Goal: Information Seeking & Learning: Compare options

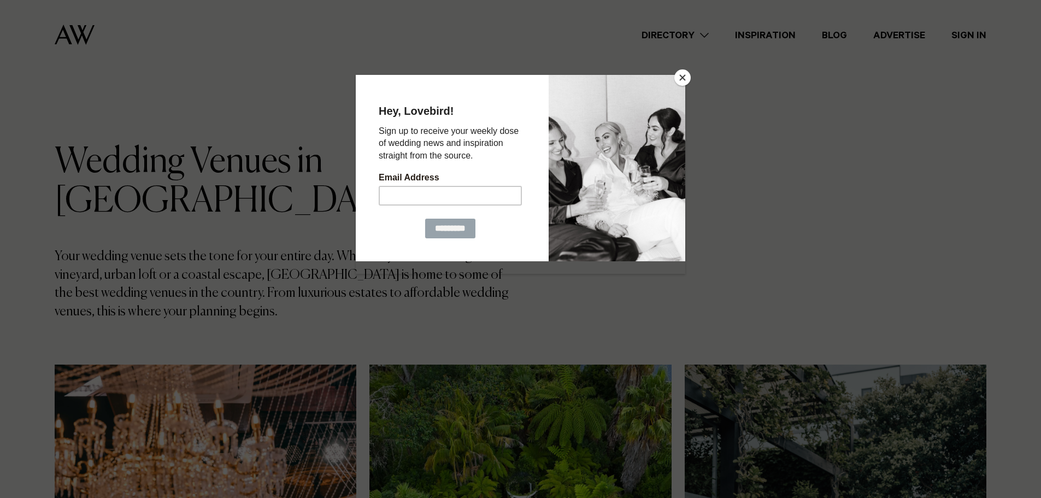
click at [679, 76] on button "Close" at bounding box center [682, 77] width 16 height 16
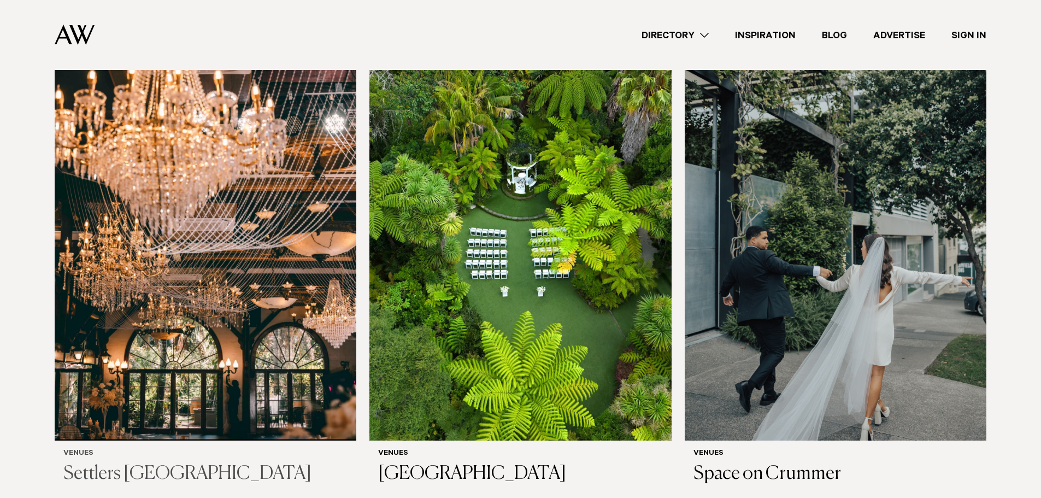
scroll to position [383, 0]
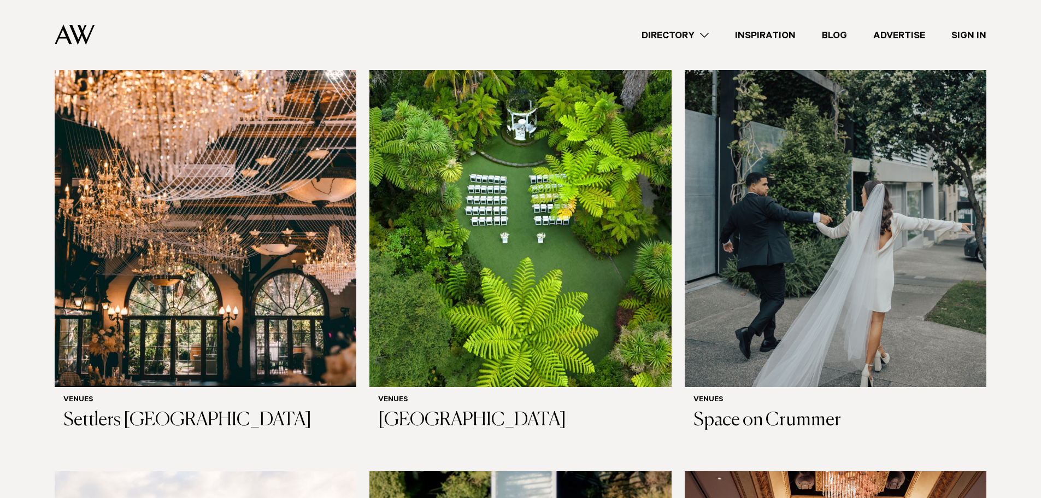
drag, startPoint x: 125, startPoint y: 239, endPoint x: 24, endPoint y: 56, distance: 209.4
click at [8, 37] on header "Directory Hair & Makeup Flowers Venues" at bounding box center [520, 35] width 1041 height 70
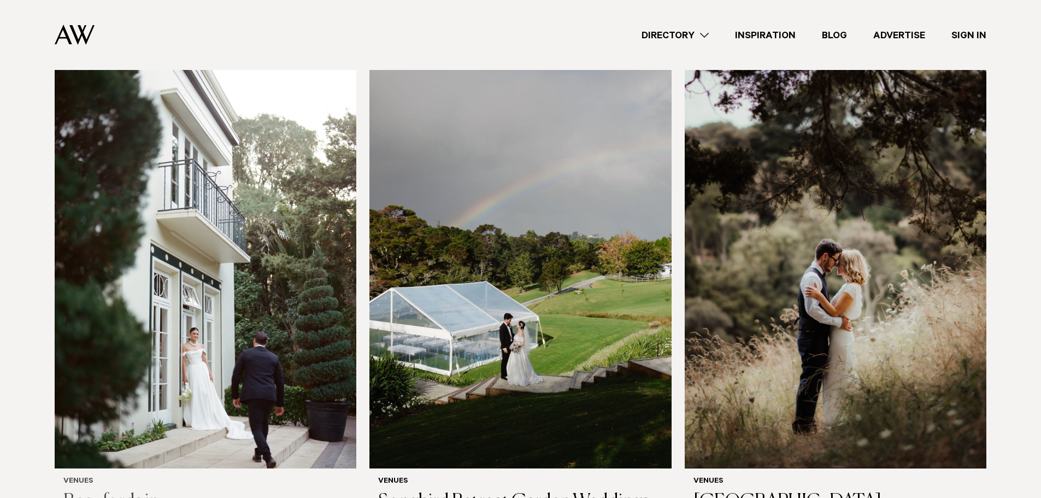
scroll to position [3334, 0]
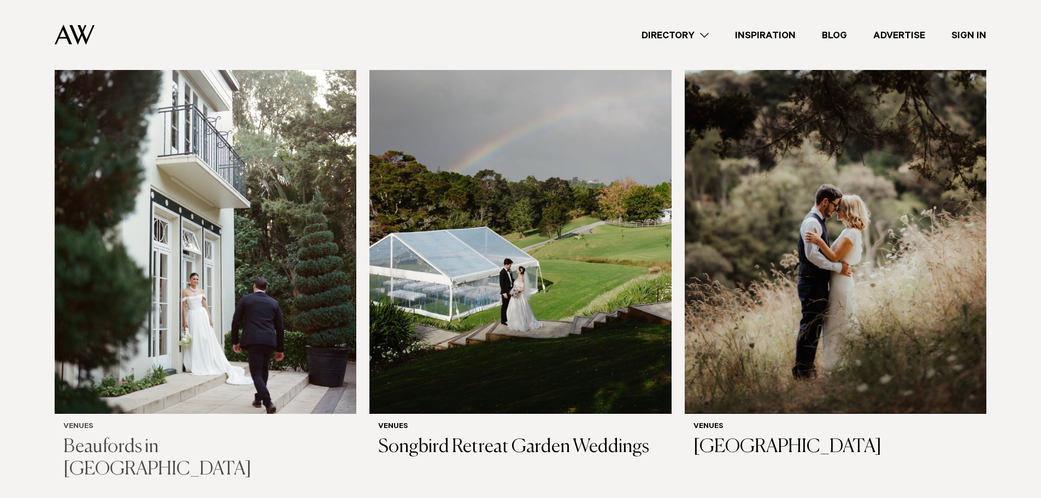
click at [231, 224] on img at bounding box center [206, 211] width 302 height 405
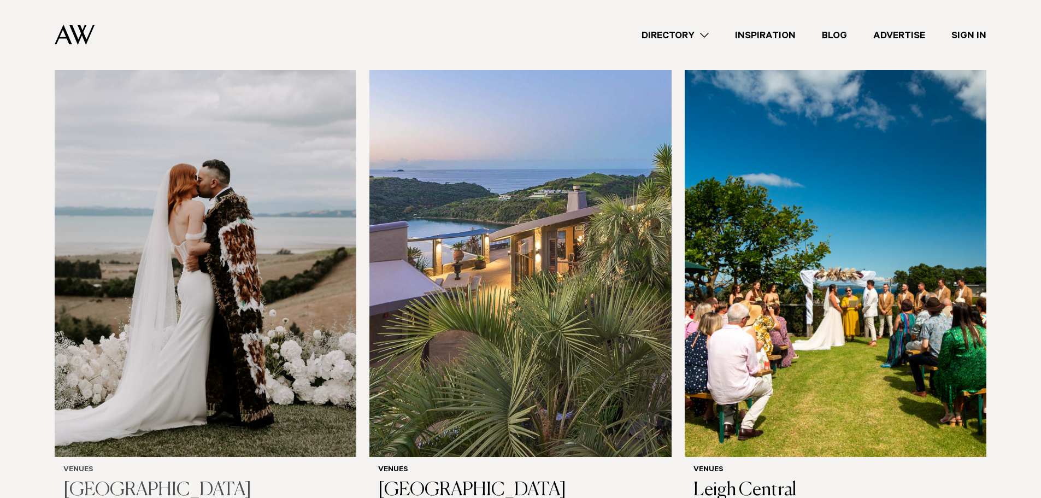
scroll to position [5739, 0]
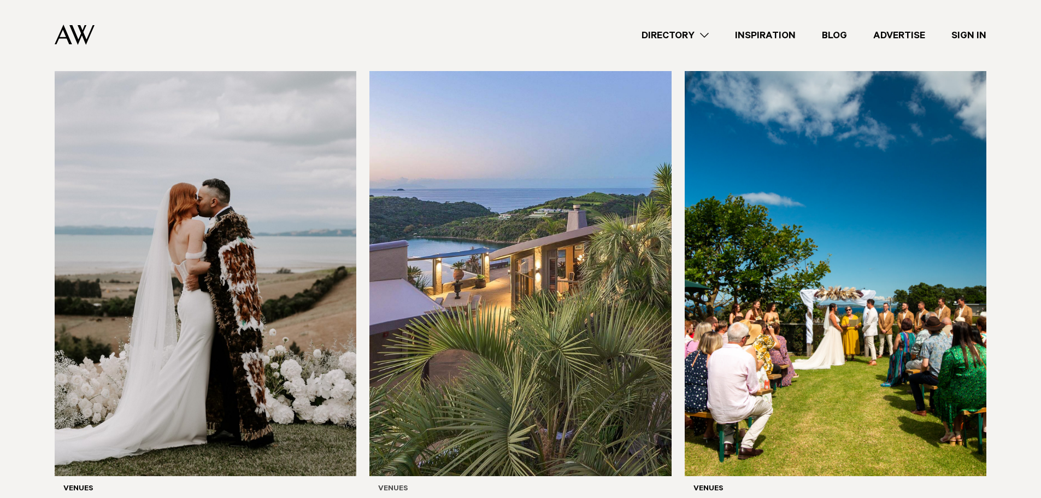
drag, startPoint x: 550, startPoint y: 185, endPoint x: 565, endPoint y: 191, distance: 15.7
click at [565, 191] on img at bounding box center [520, 273] width 302 height 405
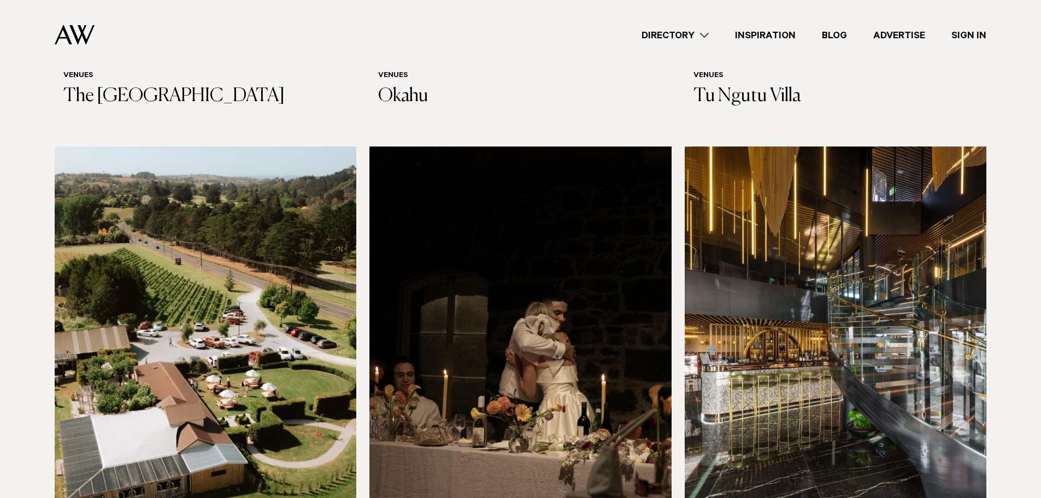
scroll to position [7142, 0]
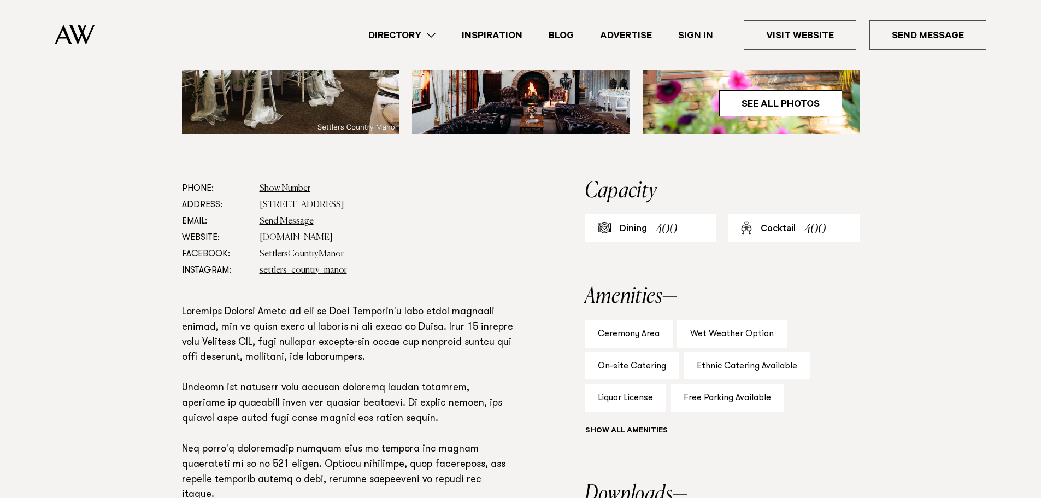
scroll to position [547, 0]
drag, startPoint x: 445, startPoint y: 167, endPoint x: 288, endPoint y: 163, distance: 156.9
click at [257, 180] on dl "Phone: Show Number 09 411 7809 Address: [STREET_ADDRESS] Email: Send Message We…" at bounding box center [348, 229] width 332 height 98
click at [371, 196] on dd "81 Waimauku Station Road, Waimauku 0812" at bounding box center [387, 204] width 255 height 16
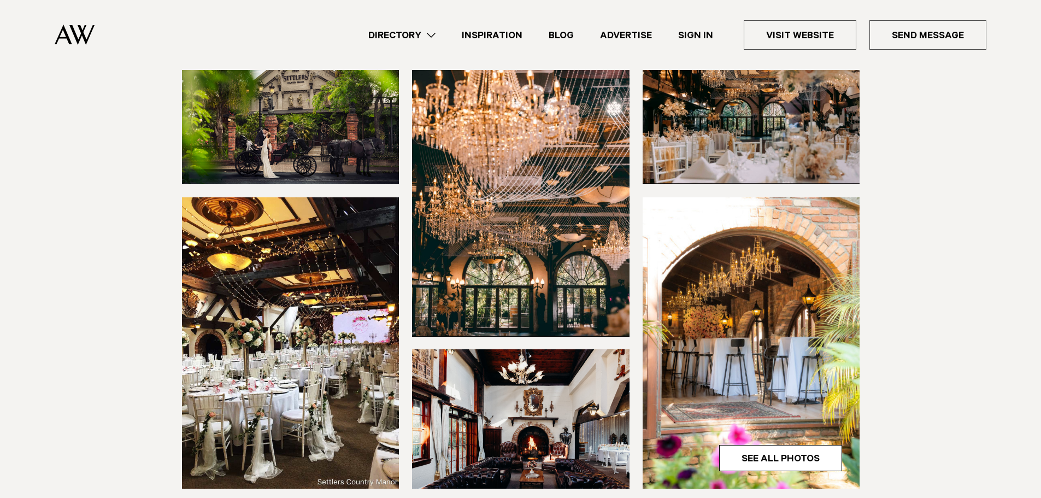
scroll to position [109, 0]
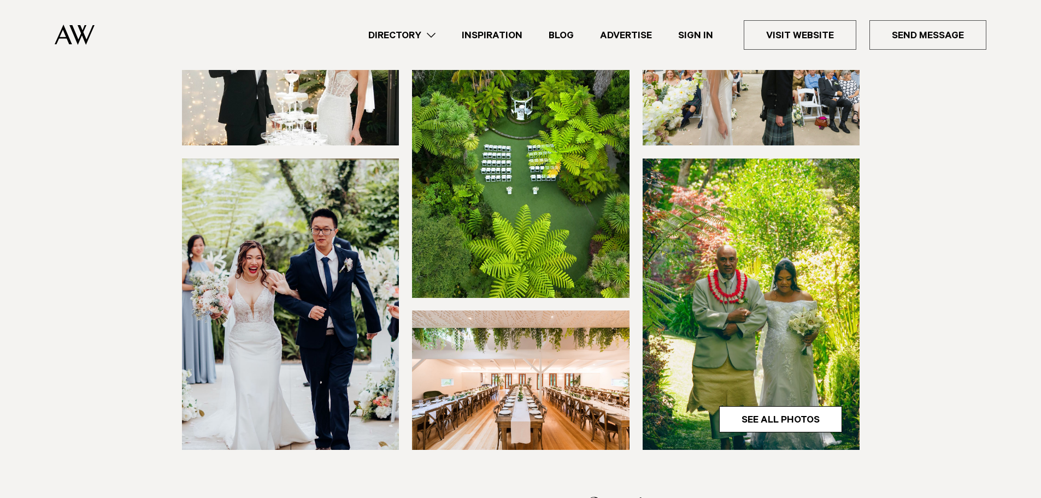
scroll to position [328, 0]
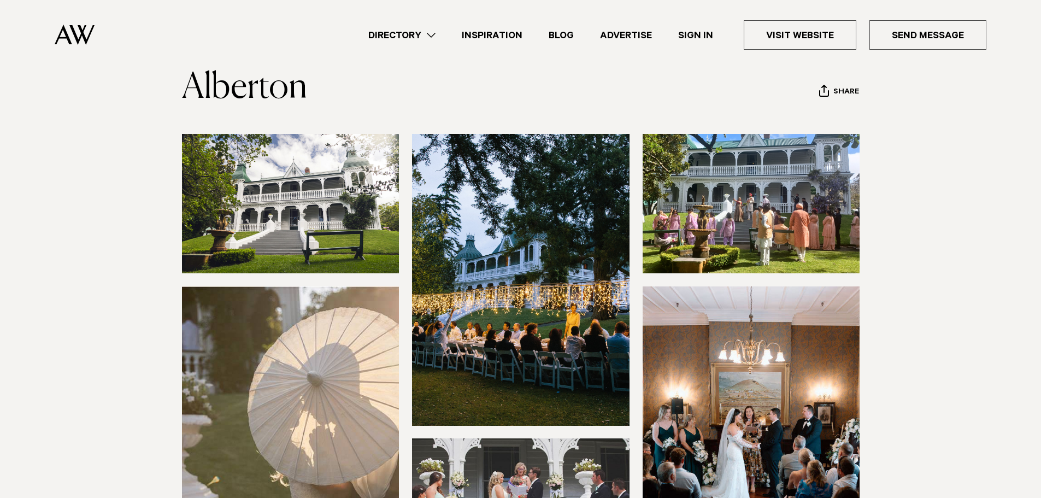
scroll to position [55, 0]
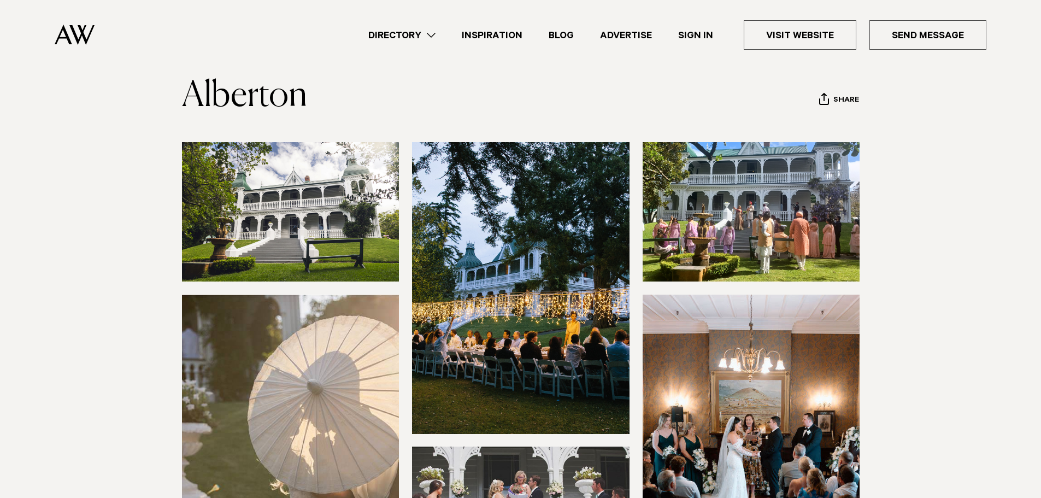
click at [297, 228] on img at bounding box center [291, 211] width 218 height 139
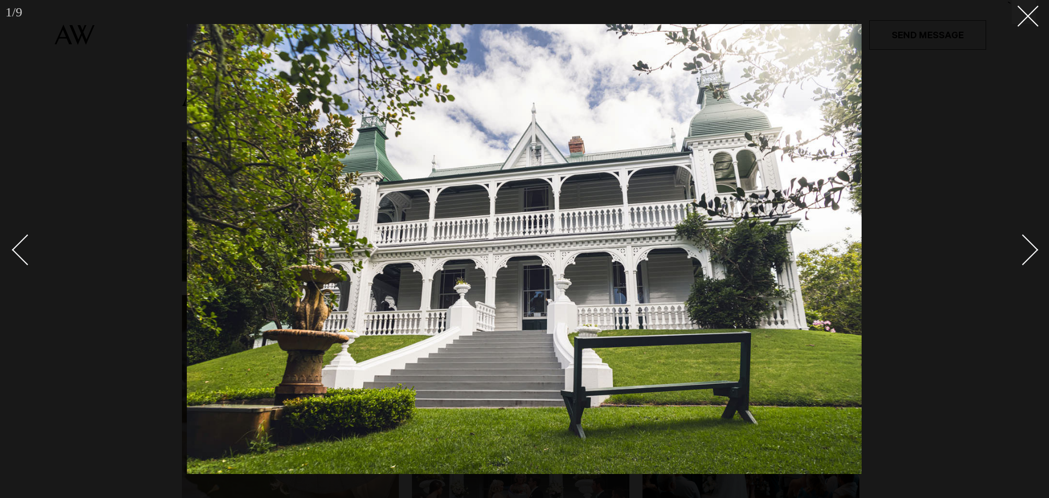
click at [1022, 250] on div "Next slide" at bounding box center [1023, 249] width 31 height 31
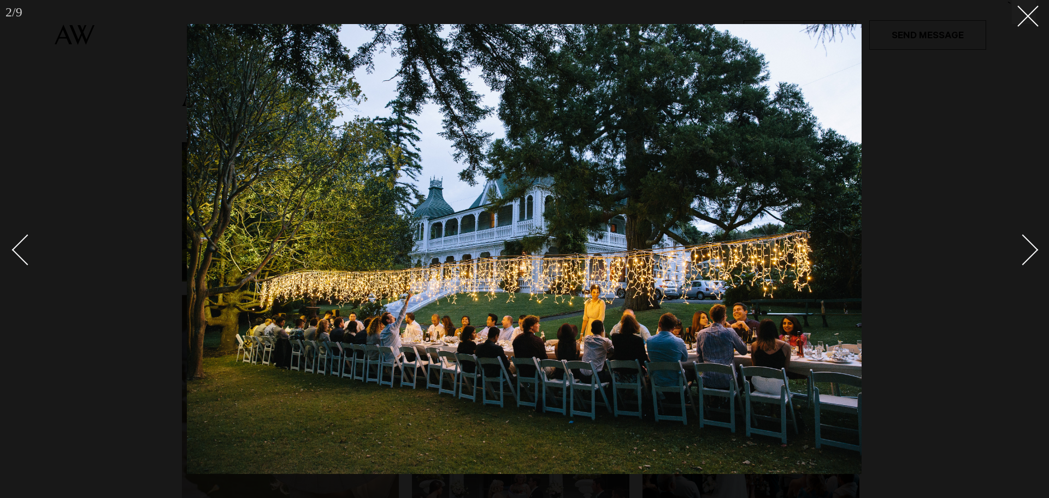
click at [1025, 250] on div "Next slide" at bounding box center [1023, 249] width 31 height 31
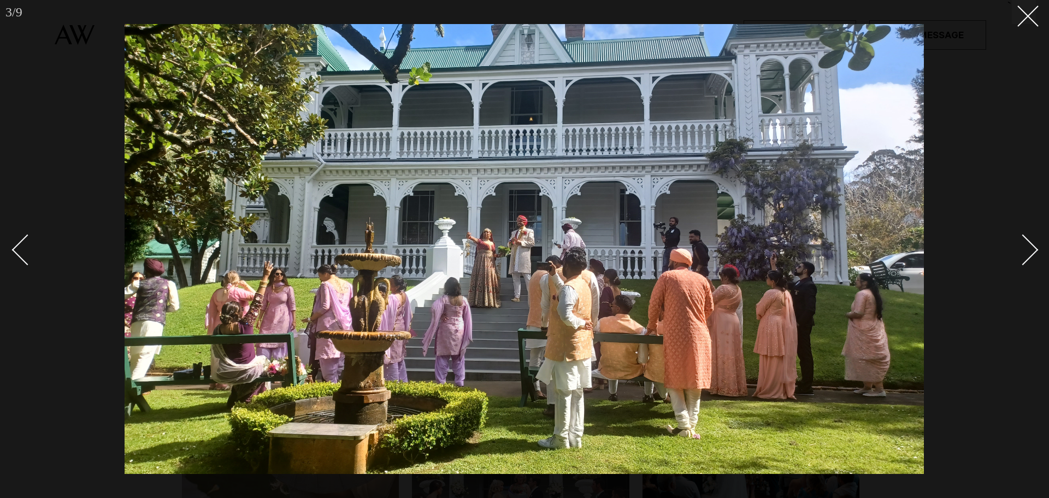
click at [1023, 253] on div "Next slide" at bounding box center [1023, 249] width 31 height 31
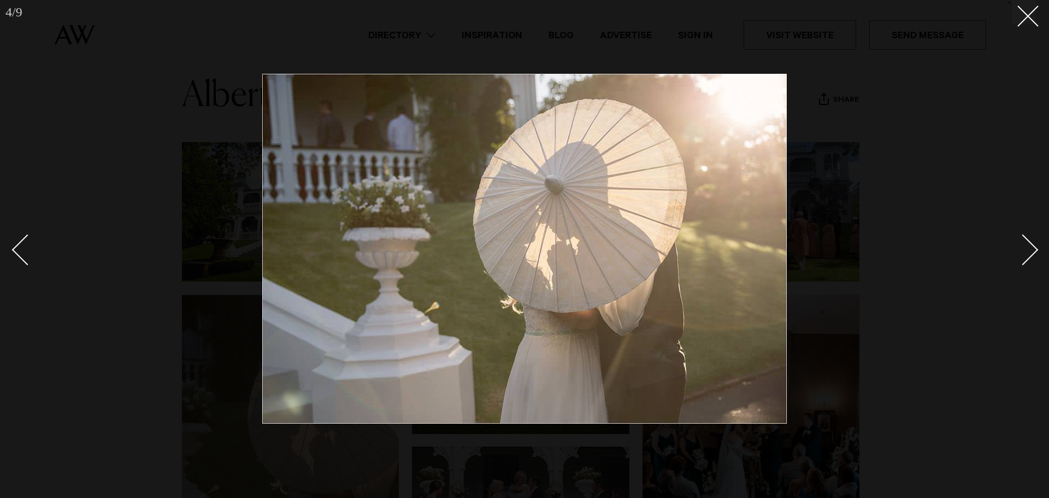
click at [1023, 253] on div "Next slide" at bounding box center [1023, 249] width 31 height 31
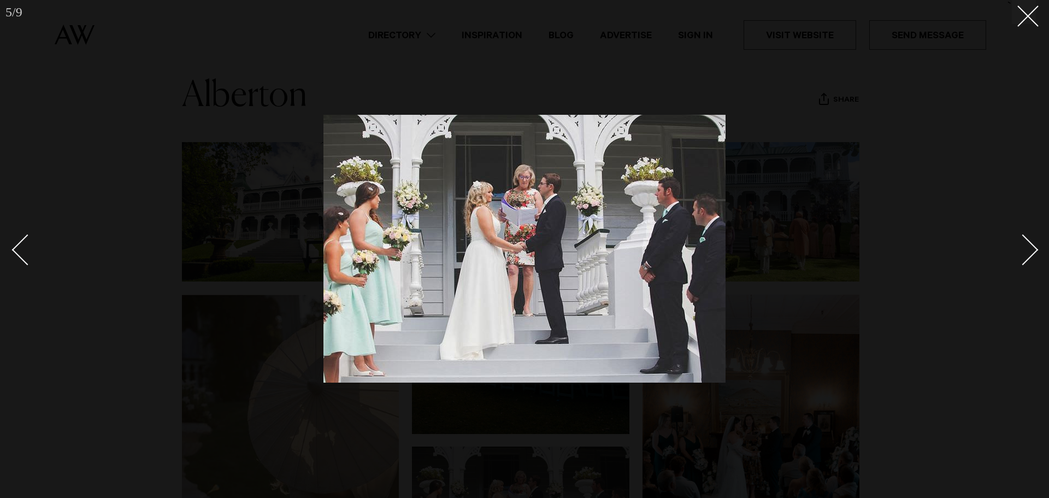
click at [1023, 253] on div "Next slide" at bounding box center [1023, 249] width 31 height 31
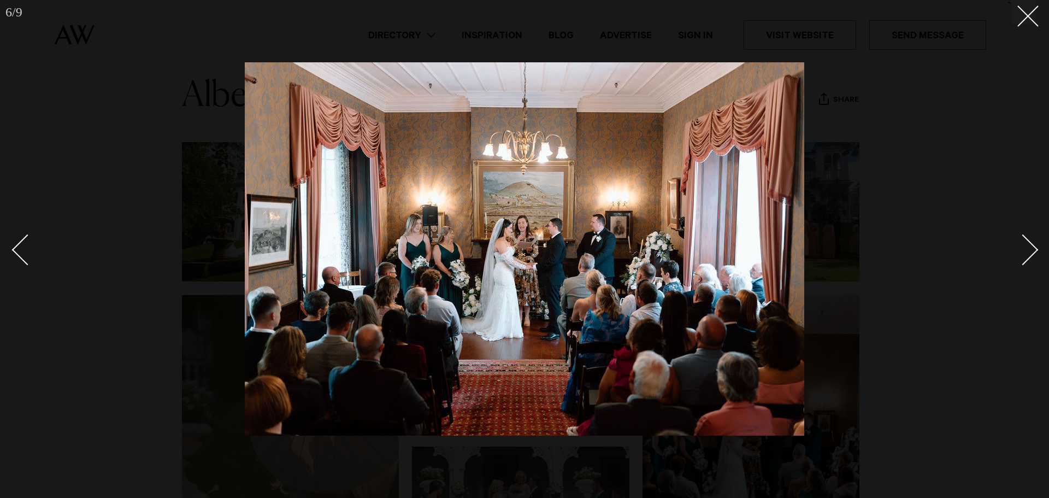
click at [1023, 253] on div "Next slide" at bounding box center [1023, 249] width 31 height 31
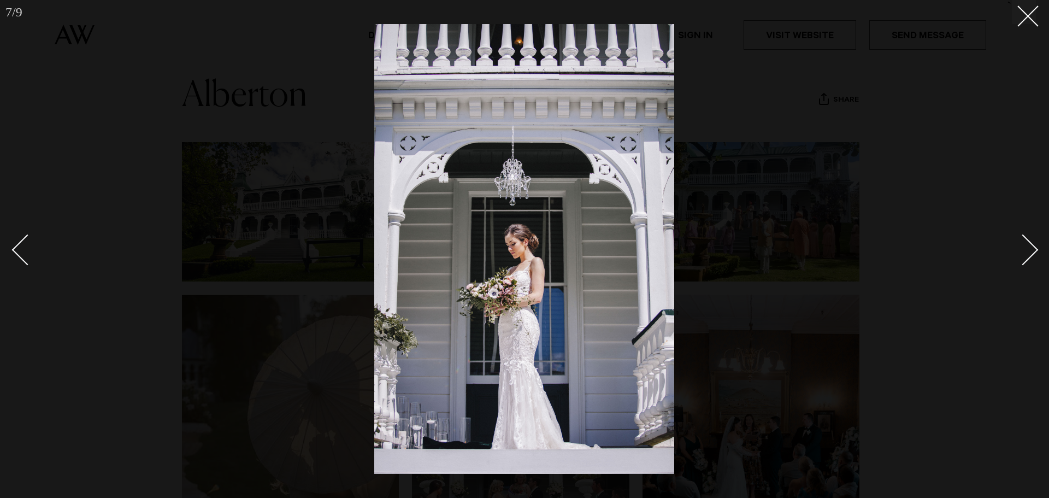
click at [1023, 253] on div "Next slide" at bounding box center [1023, 249] width 31 height 31
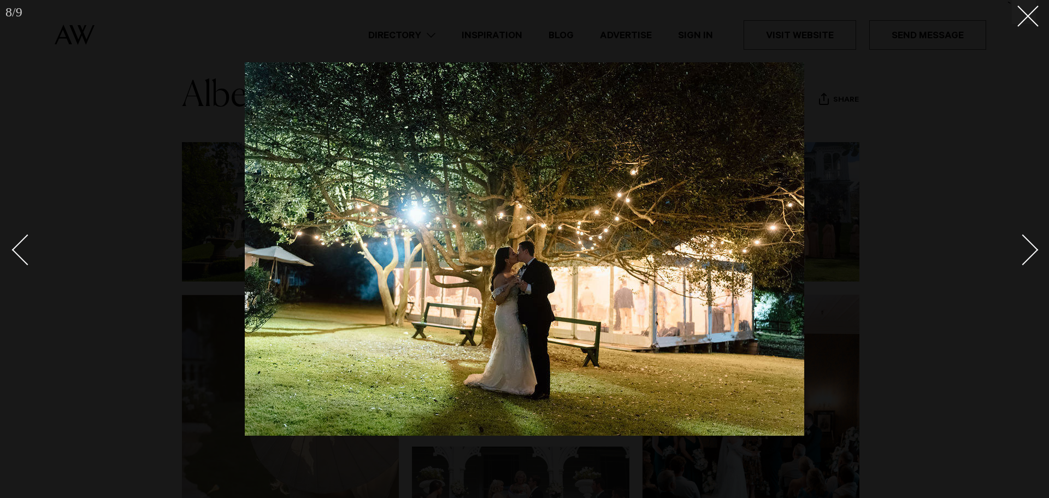
click at [1025, 255] on div "Next slide" at bounding box center [1023, 249] width 31 height 31
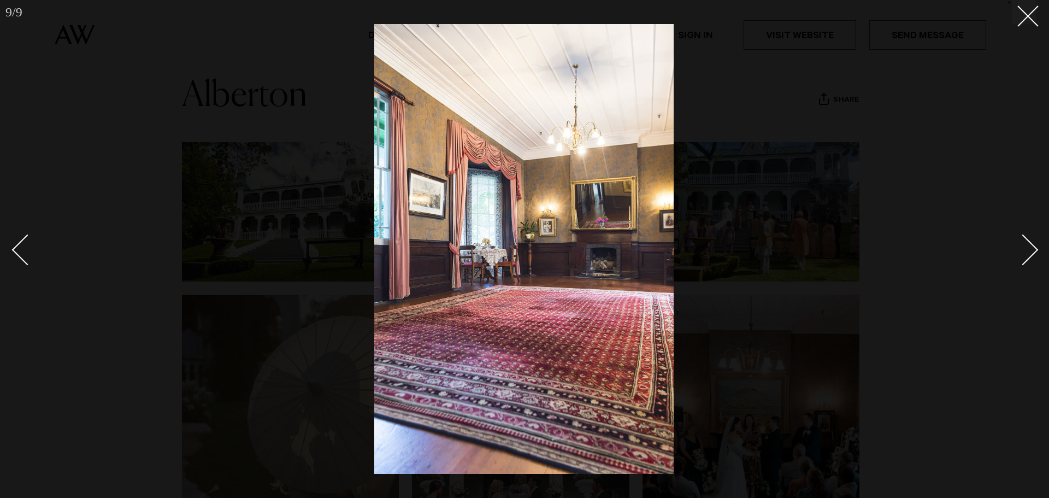
click at [1035, 34] on div at bounding box center [524, 249] width 1049 height 498
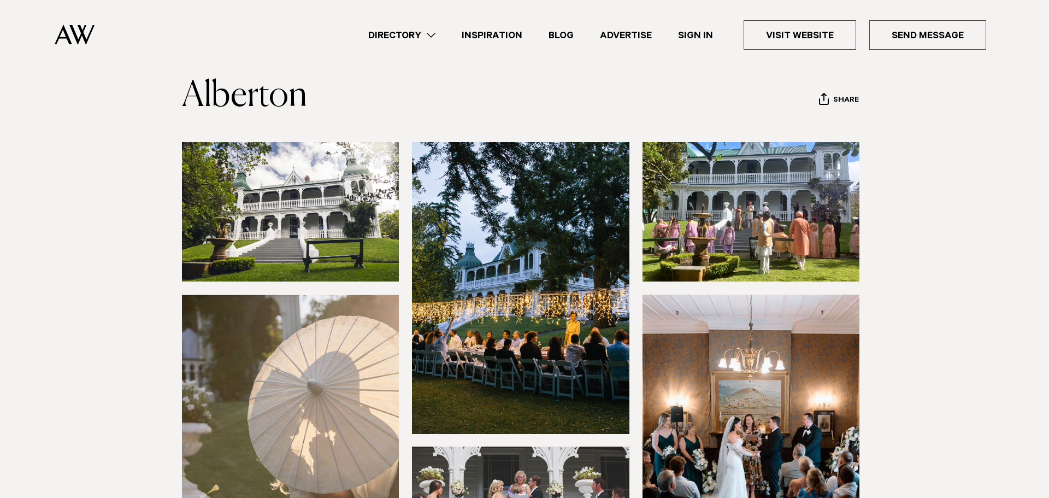
click at [1035, 20] on div "9 / 9 `" at bounding box center [524, 249] width 1049 height 498
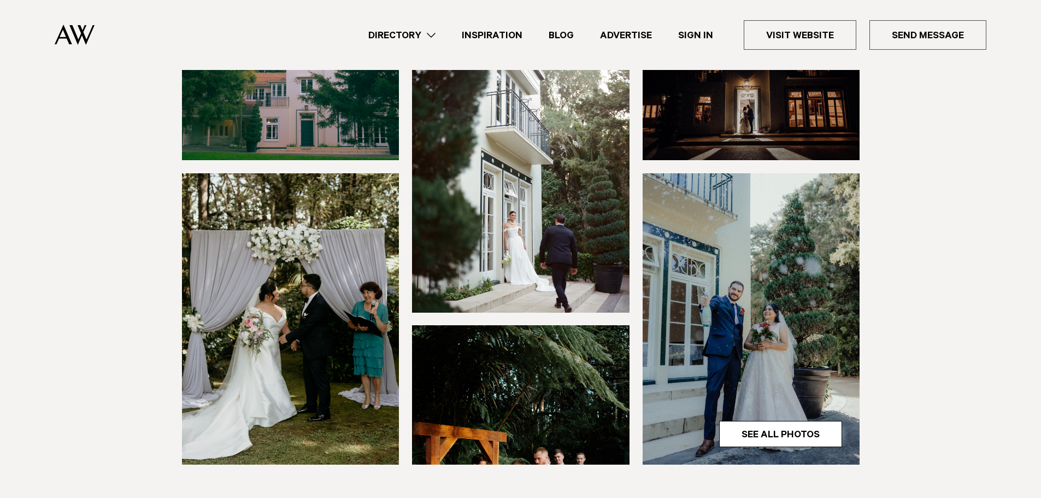
scroll to position [109, 0]
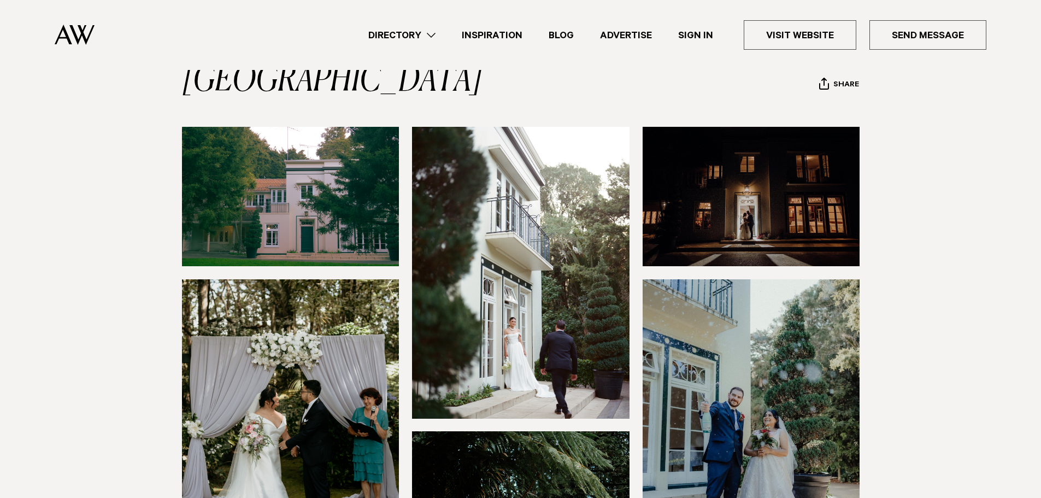
click at [272, 156] on img at bounding box center [291, 196] width 218 height 139
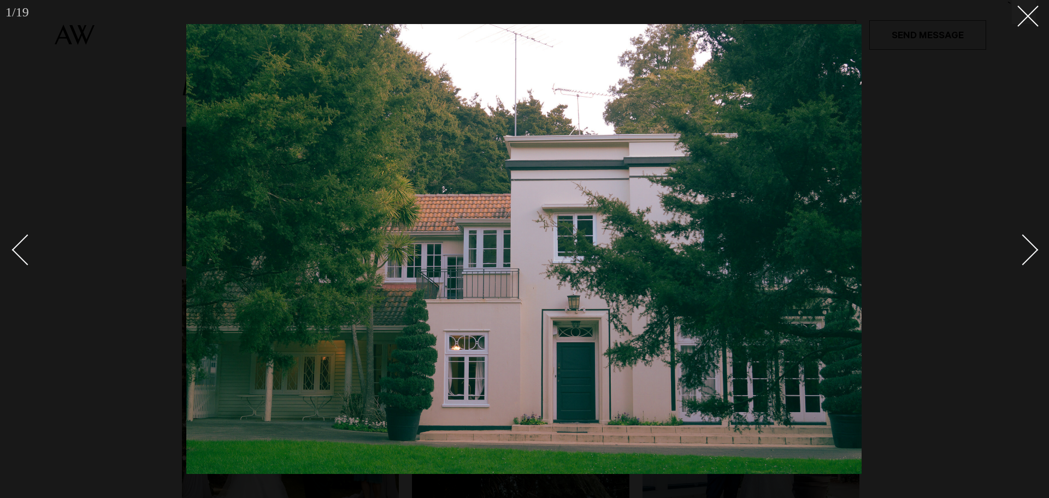
click at [1029, 255] on div "Next slide" at bounding box center [1023, 249] width 31 height 31
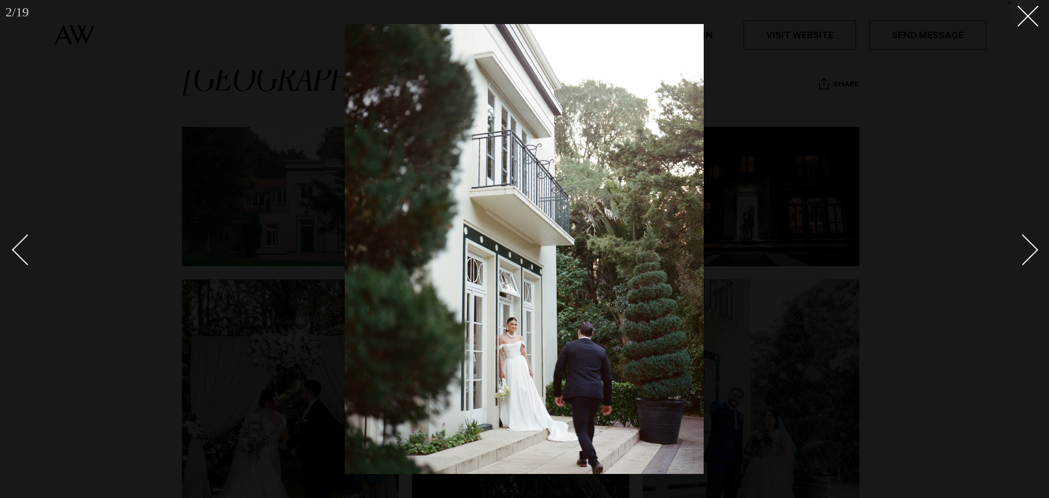
click at [1029, 255] on div "Next slide" at bounding box center [1023, 249] width 31 height 31
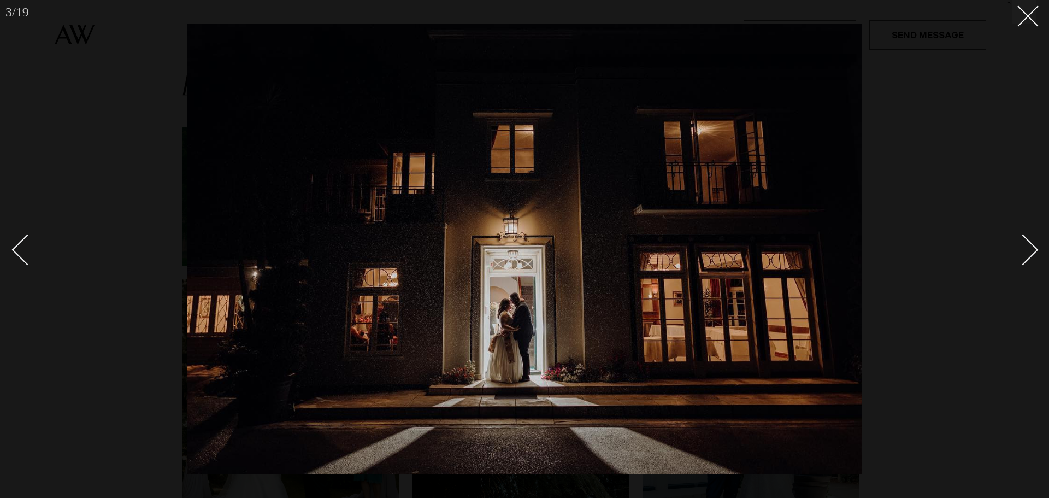
click at [1029, 255] on div "Next slide" at bounding box center [1023, 249] width 31 height 31
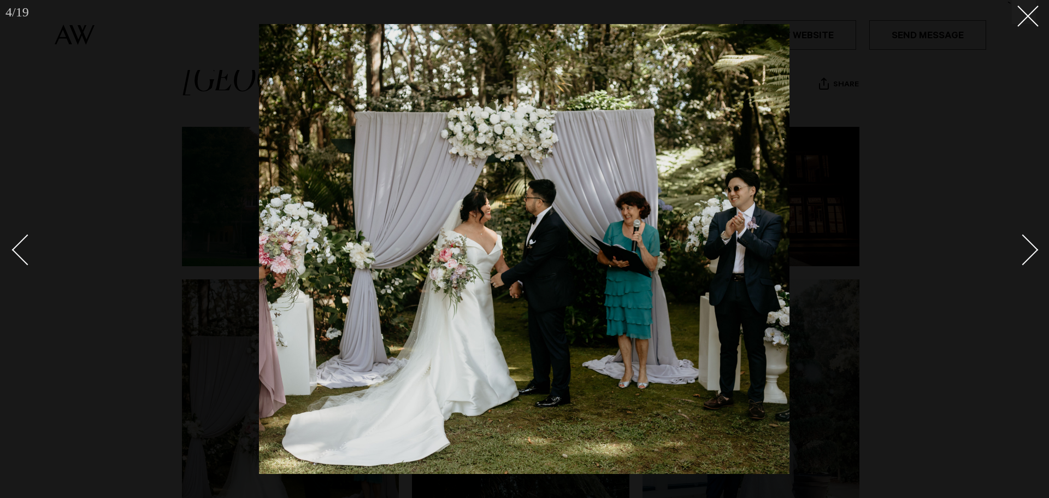
click at [1029, 255] on div "Next slide" at bounding box center [1023, 249] width 31 height 31
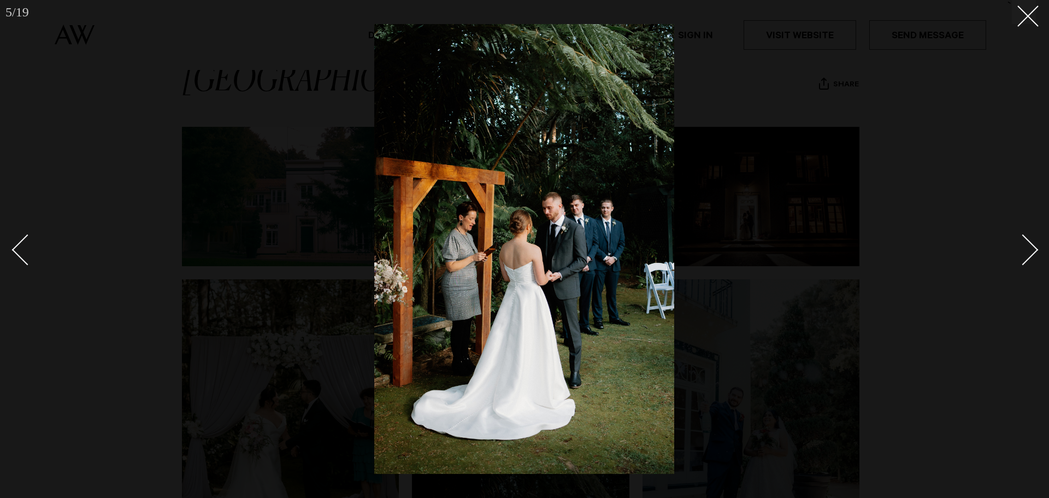
click at [1029, 255] on div "Next slide" at bounding box center [1023, 249] width 31 height 31
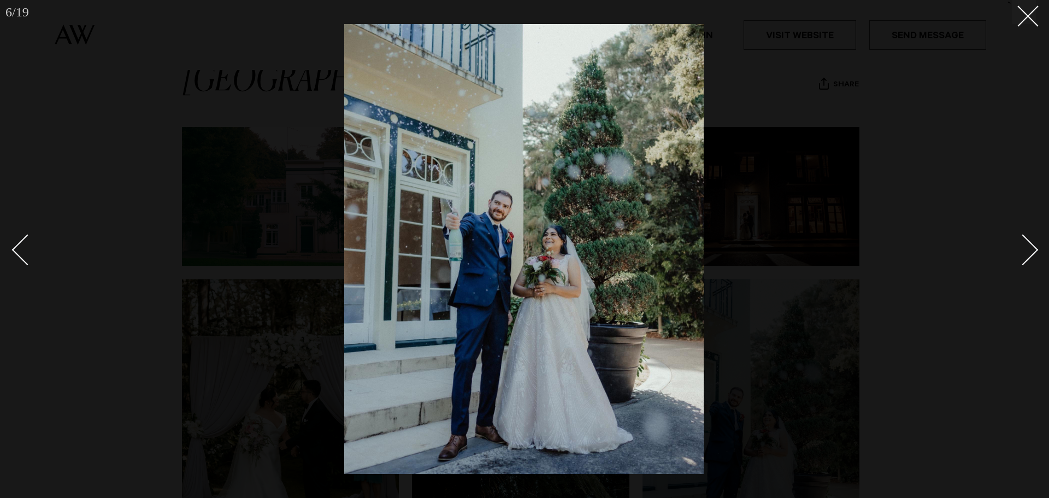
click at [1029, 255] on div "Next slide" at bounding box center [1023, 249] width 31 height 31
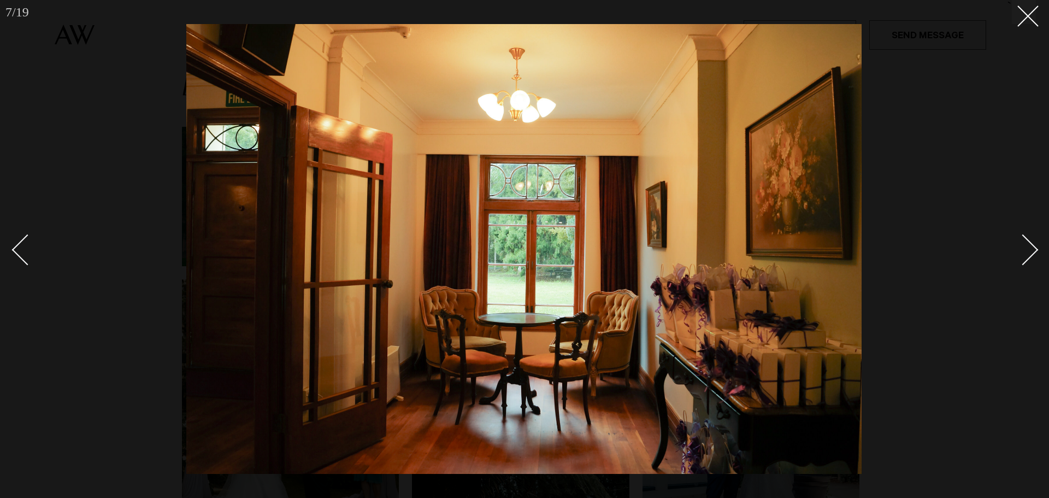
click at [1029, 255] on div "Next slide" at bounding box center [1023, 249] width 31 height 31
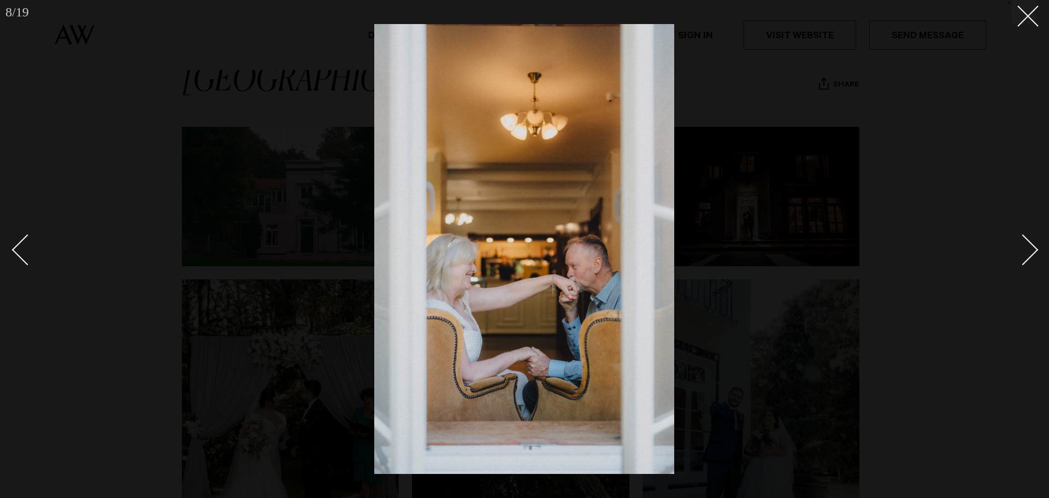
click at [1029, 255] on div "Next slide" at bounding box center [1023, 249] width 31 height 31
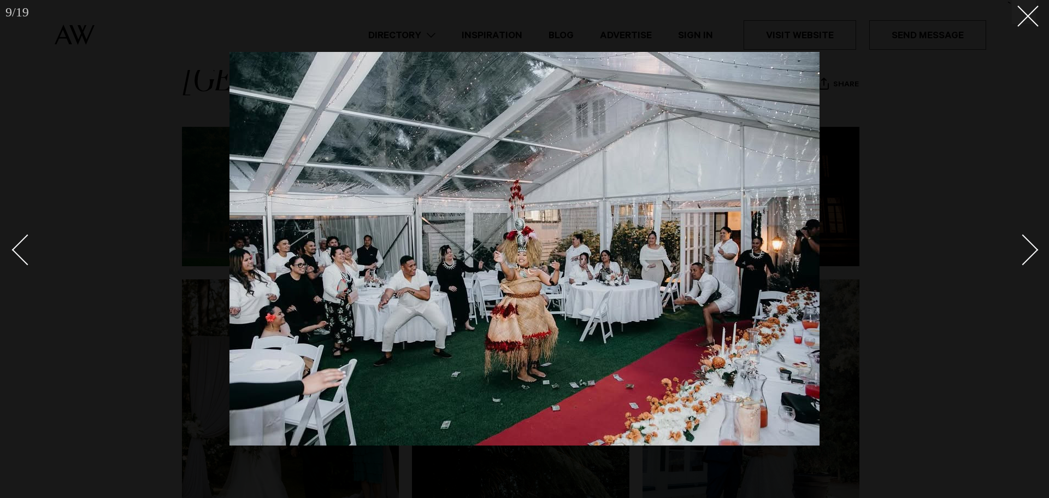
click at [1036, 248] on div "Next slide" at bounding box center [1023, 249] width 31 height 31
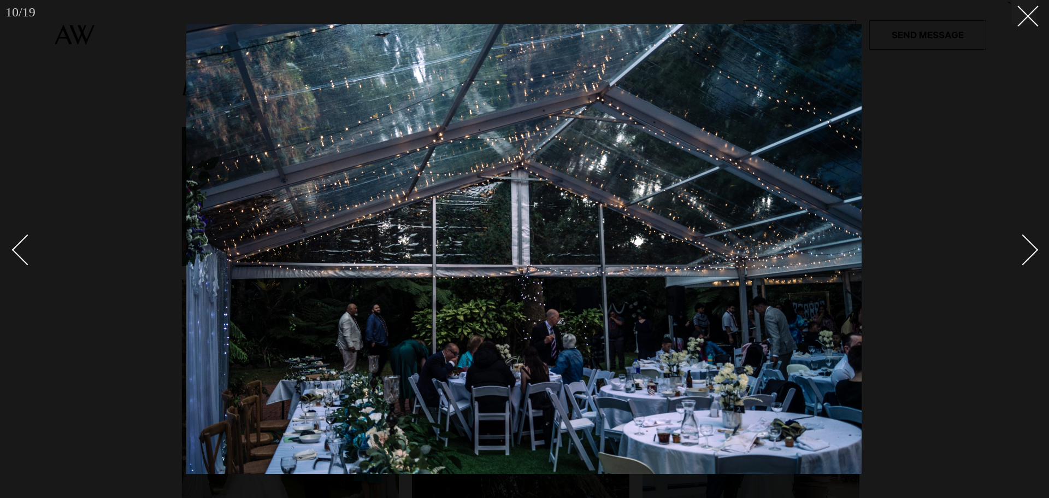
click at [1036, 248] on div "Next slide" at bounding box center [1023, 249] width 31 height 31
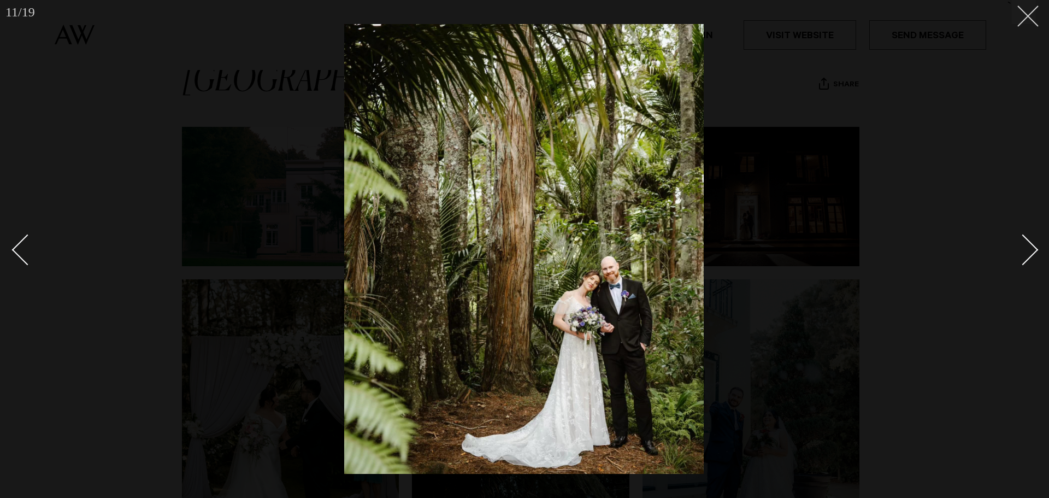
click at [1035, 21] on button at bounding box center [1024, 12] width 24 height 24
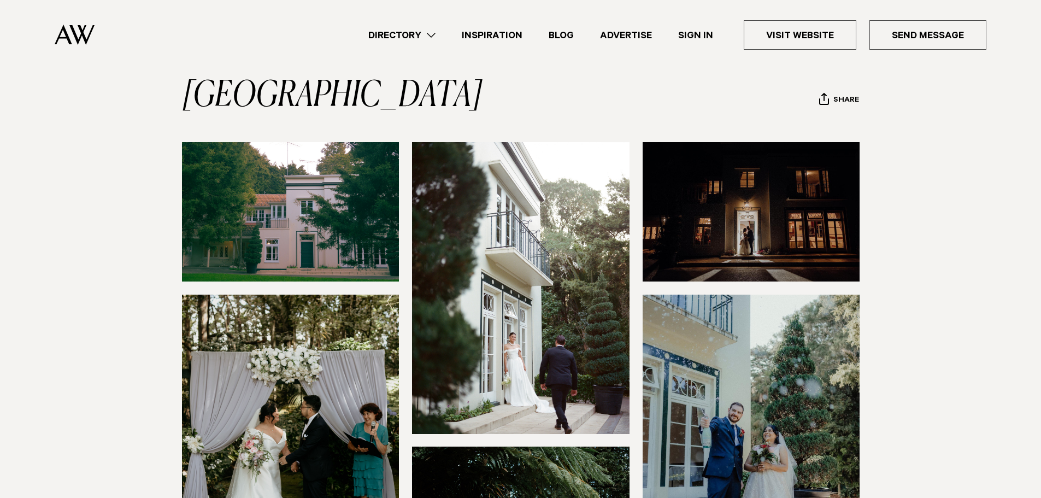
scroll to position [55, 0]
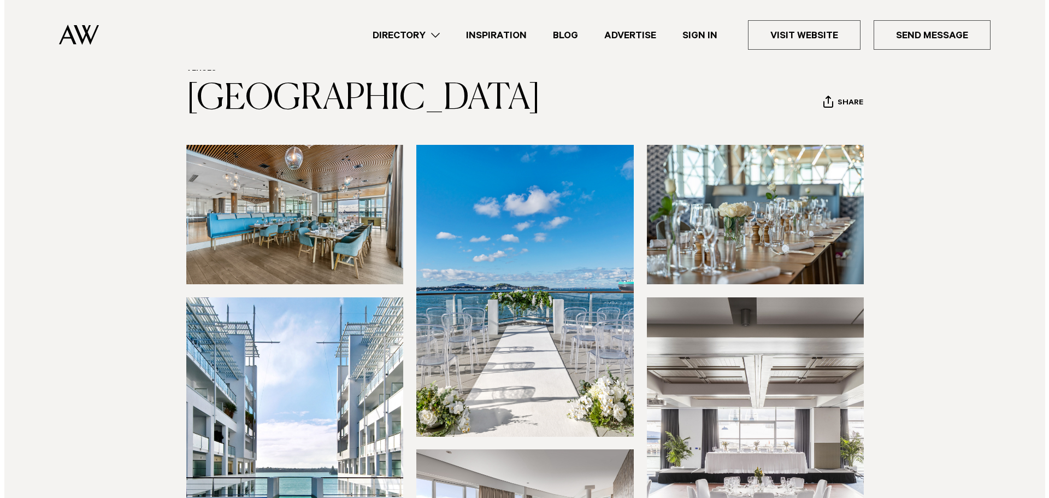
scroll to position [55, 0]
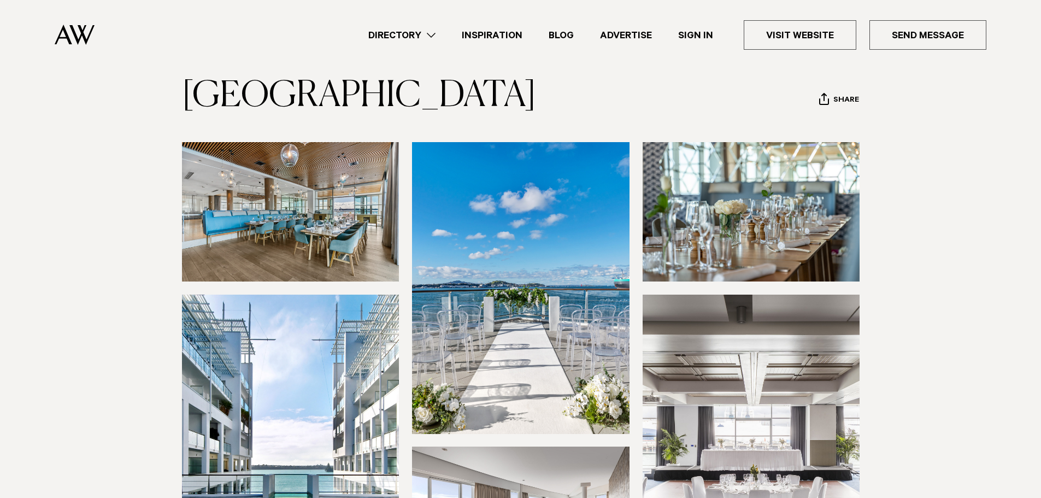
click at [201, 244] on img at bounding box center [291, 211] width 218 height 139
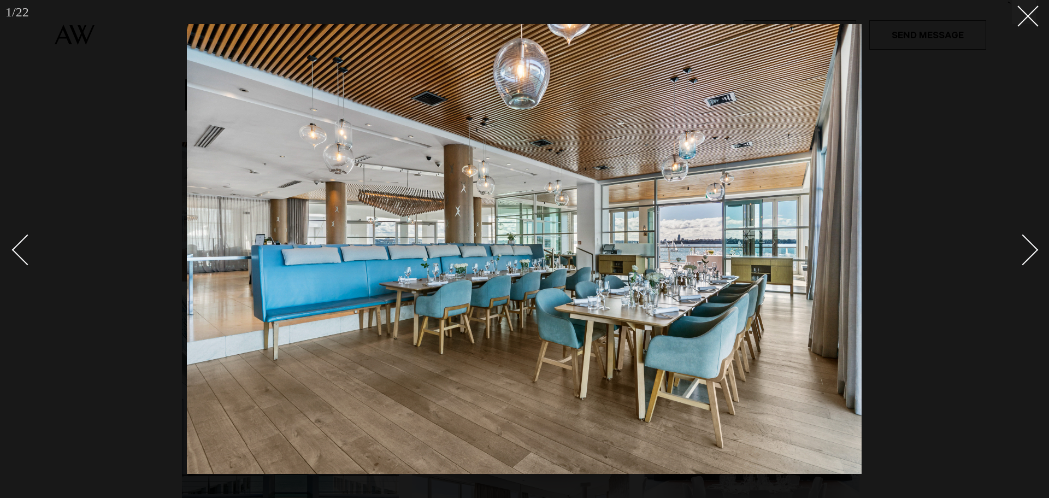
click at [1038, 253] on div at bounding box center [524, 249] width 1049 height 498
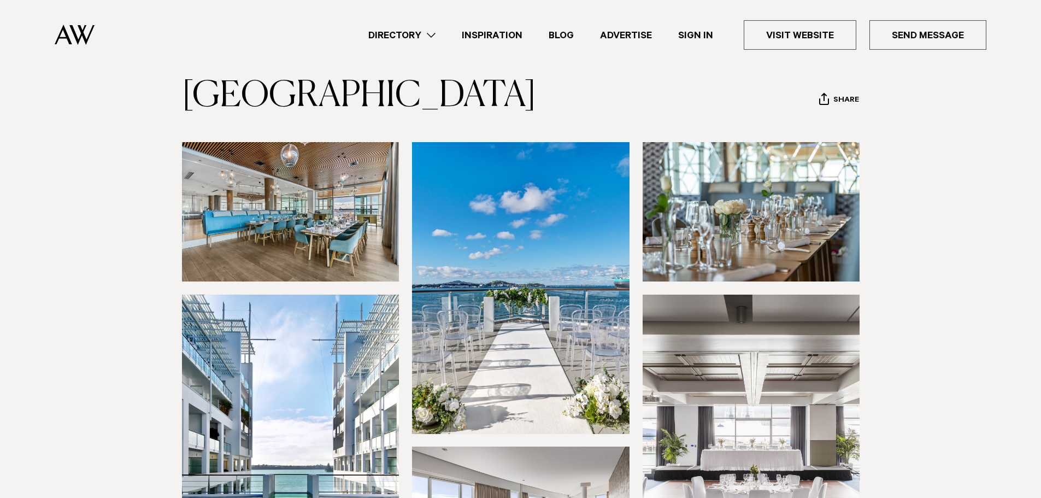
click at [280, 249] on img at bounding box center [291, 211] width 218 height 139
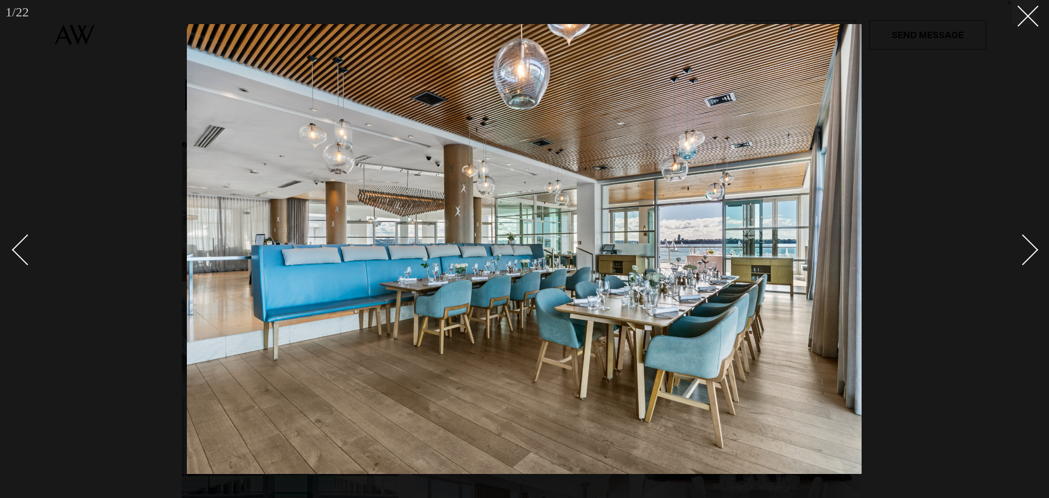
click at [1027, 259] on div "Next slide" at bounding box center [1023, 249] width 31 height 31
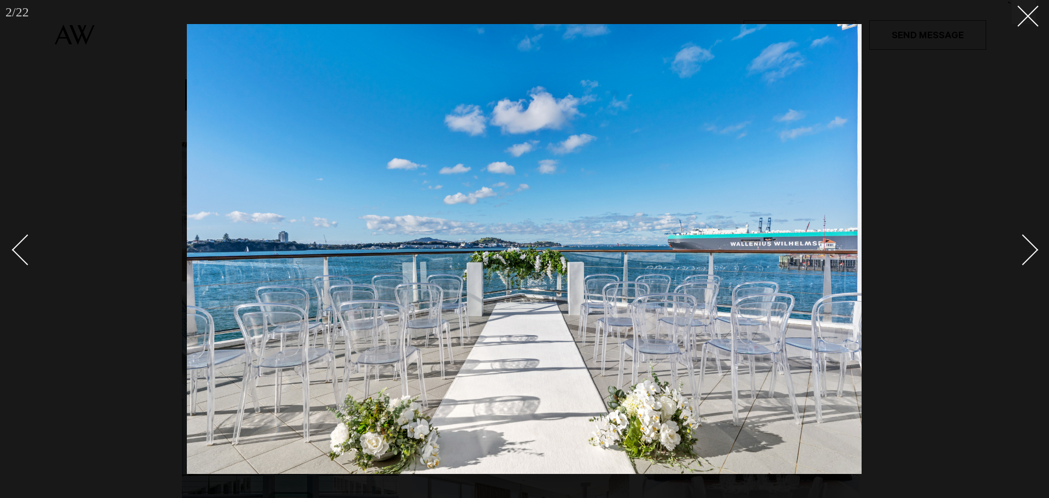
click at [1027, 259] on div "Next slide" at bounding box center [1023, 249] width 31 height 31
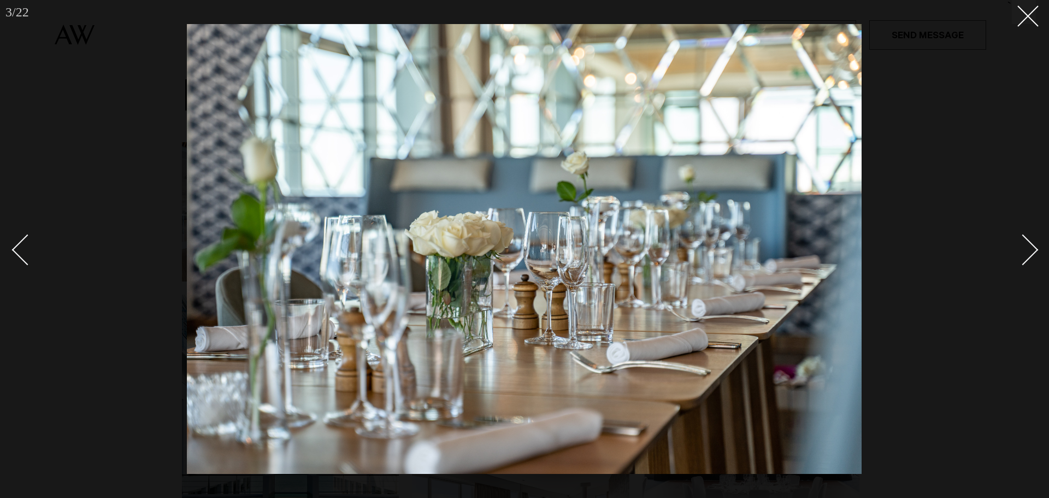
click at [1027, 259] on div "Next slide" at bounding box center [1023, 249] width 31 height 31
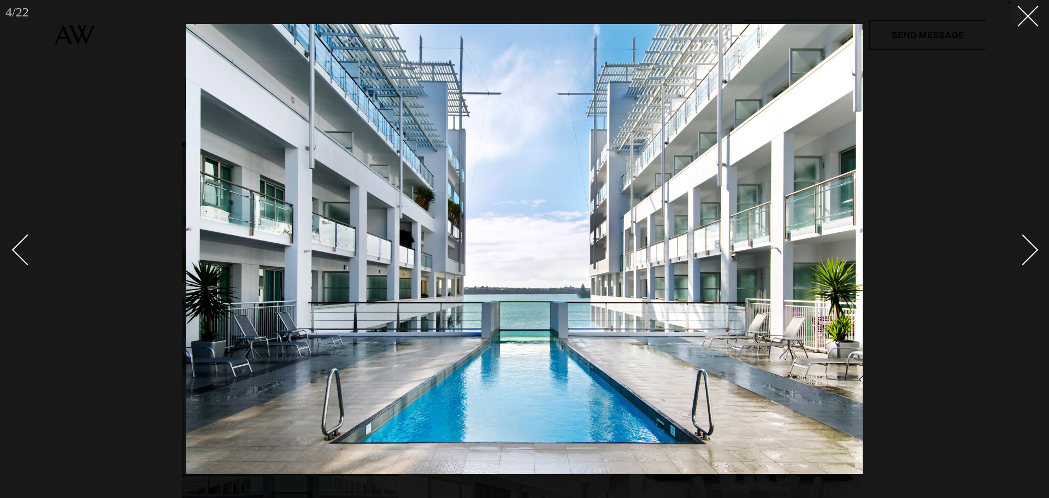
click at [1027, 259] on div "Next slide" at bounding box center [1023, 249] width 31 height 31
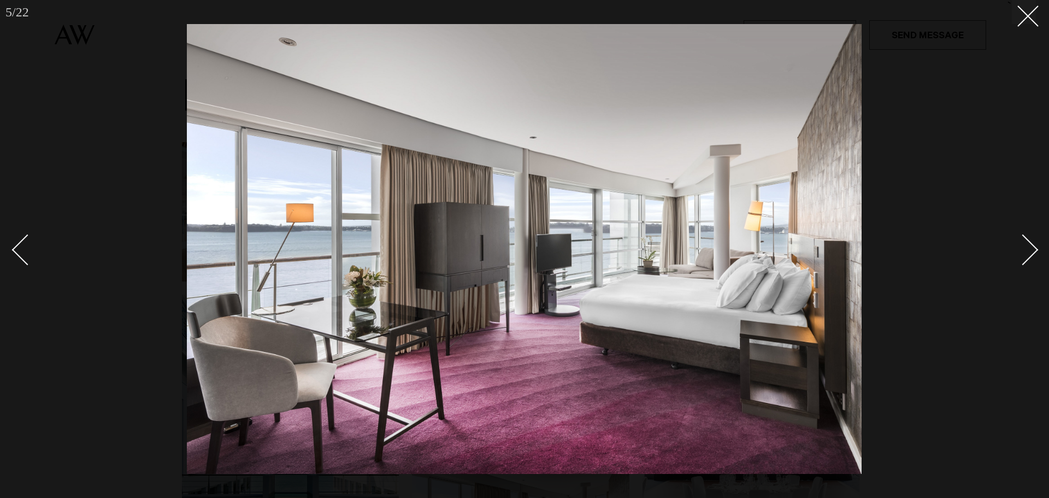
click at [1027, 259] on div "Next slide" at bounding box center [1023, 249] width 31 height 31
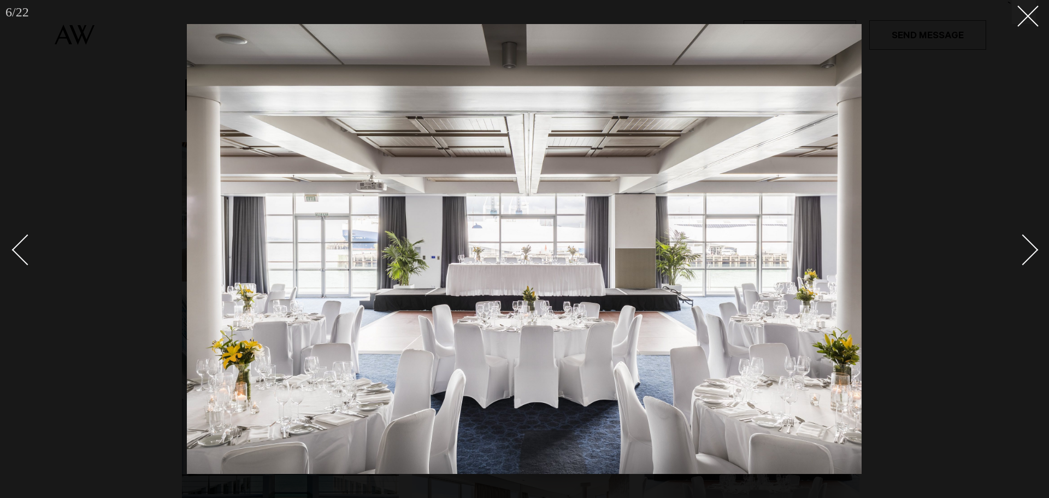
click at [1027, 259] on div "Next slide" at bounding box center [1023, 249] width 31 height 31
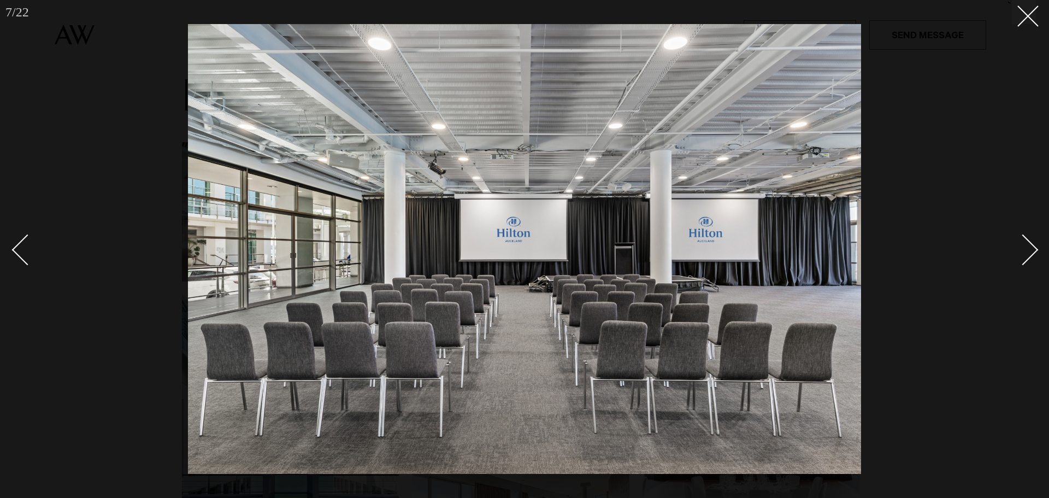
click at [1027, 259] on div "Next slide" at bounding box center [1023, 249] width 31 height 31
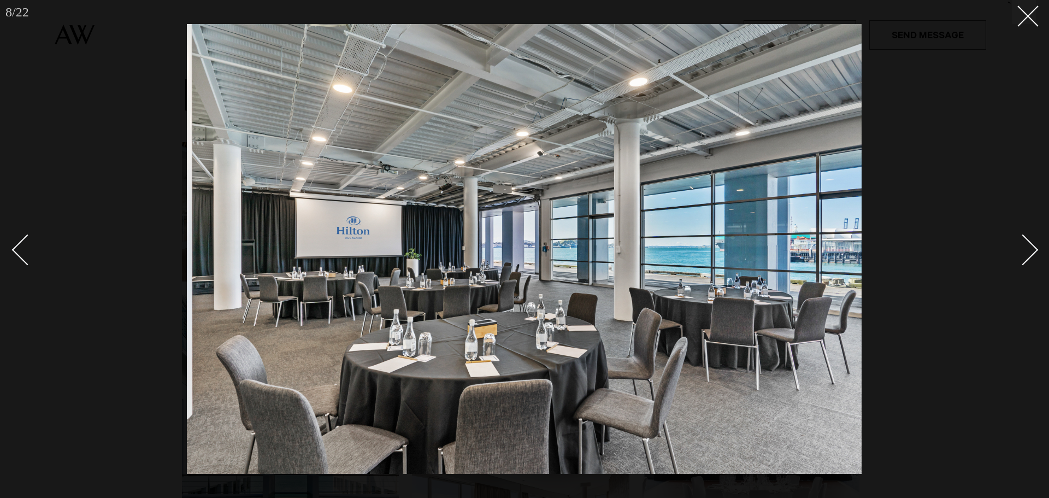
click at [1027, 259] on div "Next slide" at bounding box center [1023, 249] width 31 height 31
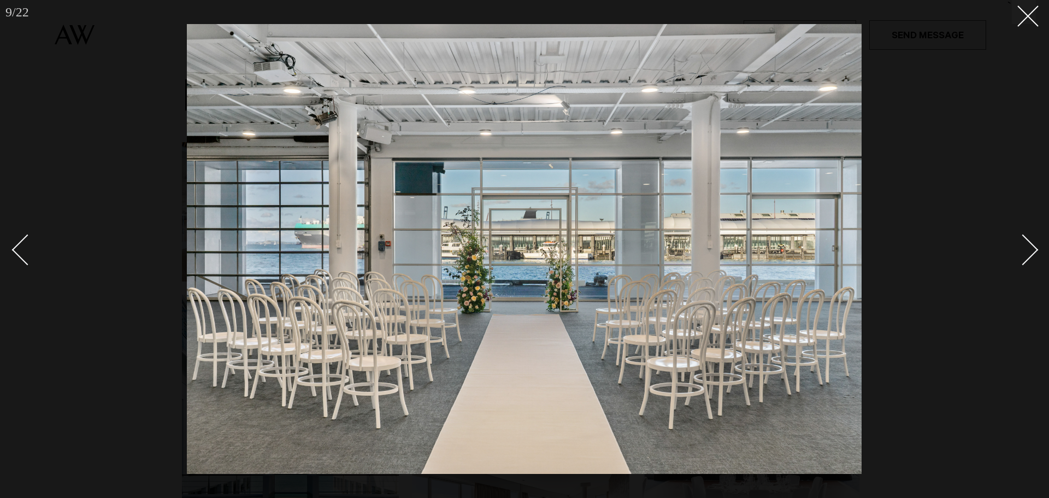
click at [1027, 259] on div "Next slide" at bounding box center [1023, 249] width 31 height 31
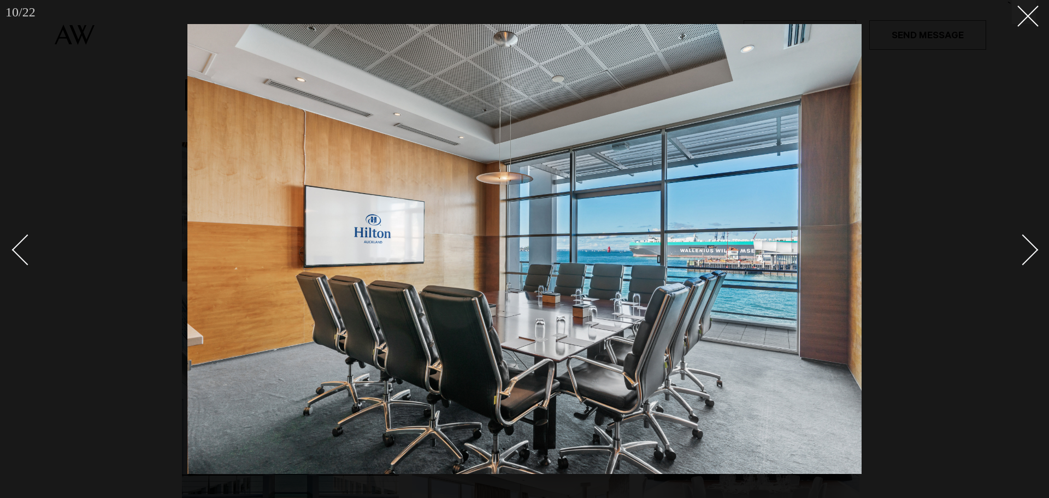
click at [1027, 259] on div "Next slide" at bounding box center [1023, 249] width 31 height 31
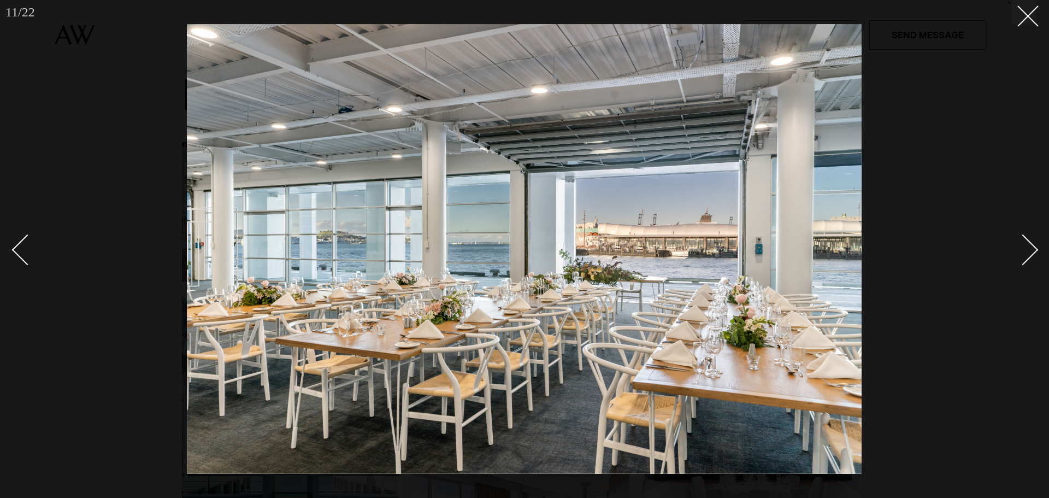
click at [1027, 259] on div "Next slide" at bounding box center [1023, 249] width 31 height 31
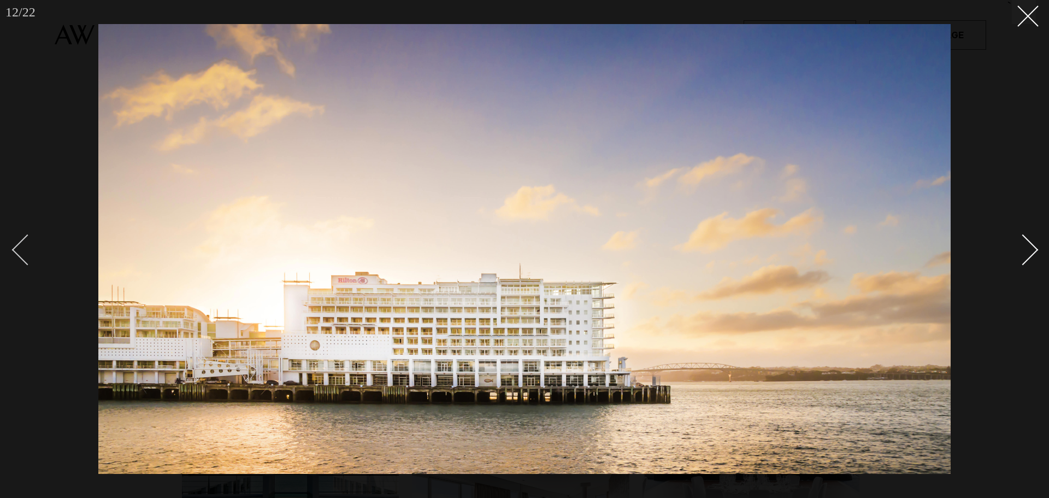
click at [25, 255] on div "Previous slide" at bounding box center [27, 249] width 31 height 31
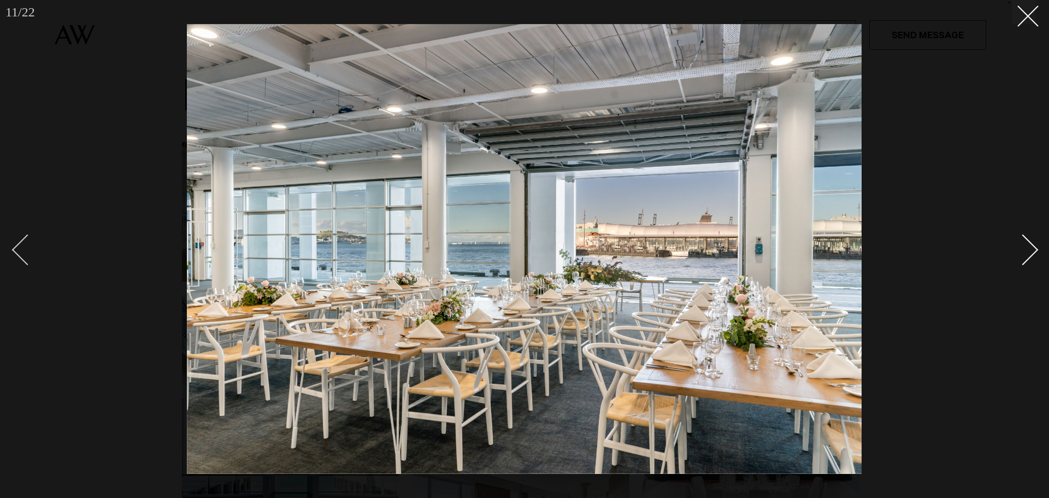
click at [25, 255] on div "Previous slide" at bounding box center [27, 249] width 31 height 31
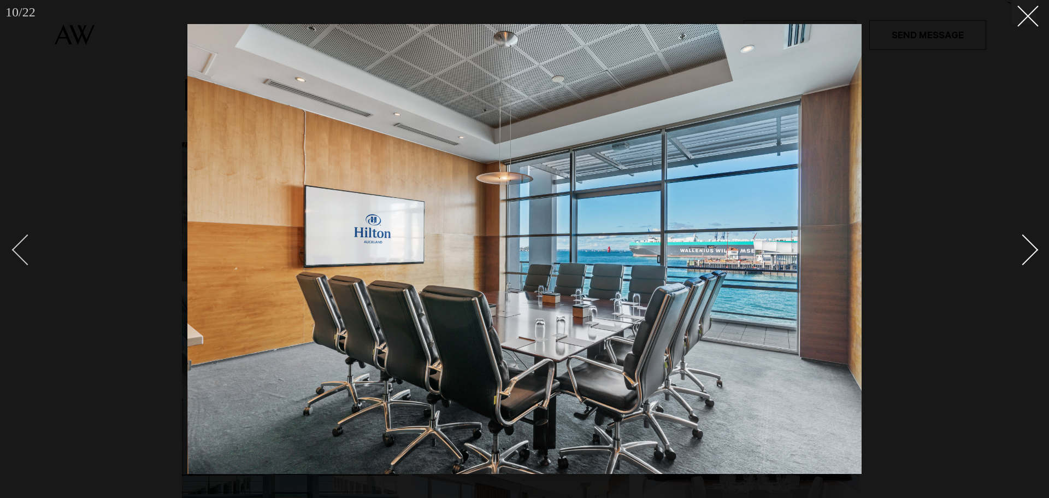
click at [25, 255] on div "Previous slide" at bounding box center [27, 249] width 31 height 31
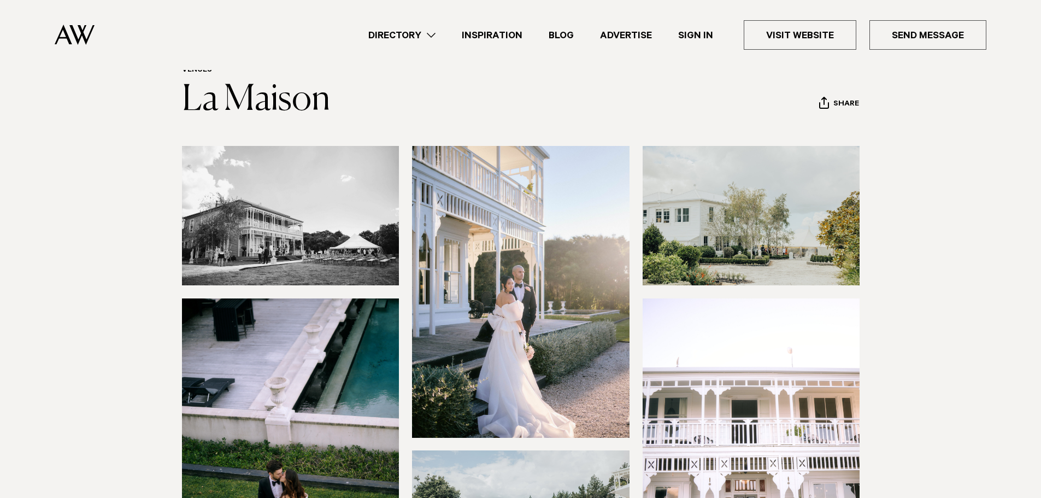
scroll to position [109, 0]
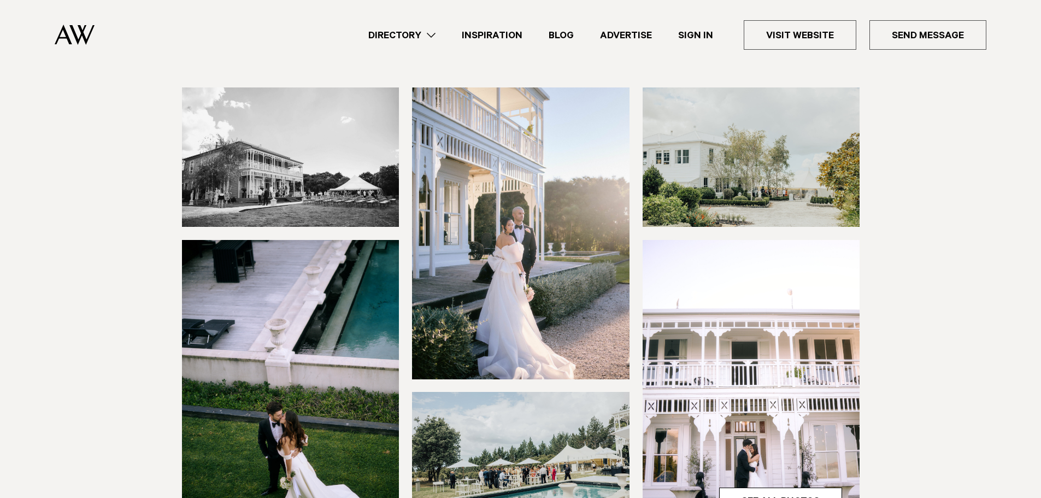
click at [298, 175] on img at bounding box center [291, 156] width 218 height 139
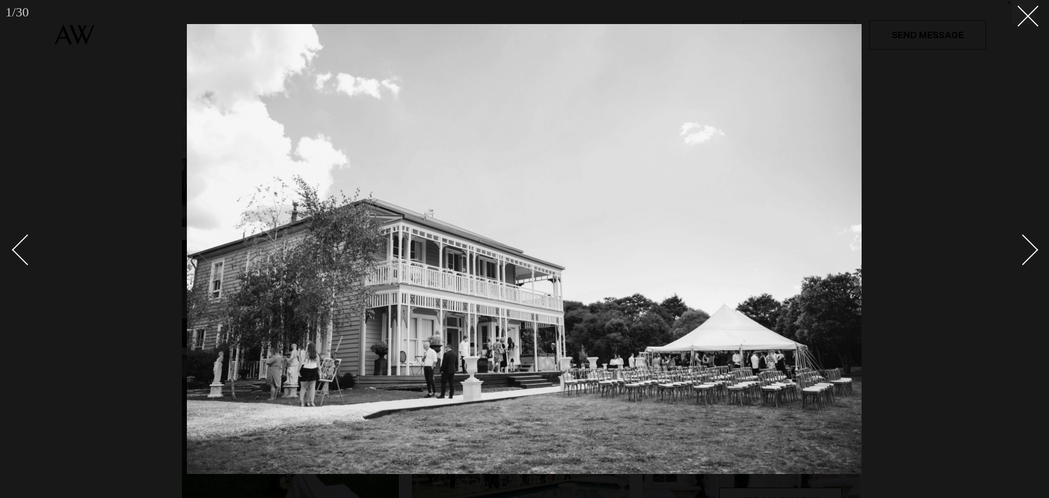
click at [1034, 257] on link at bounding box center [1017, 249] width 38 height 55
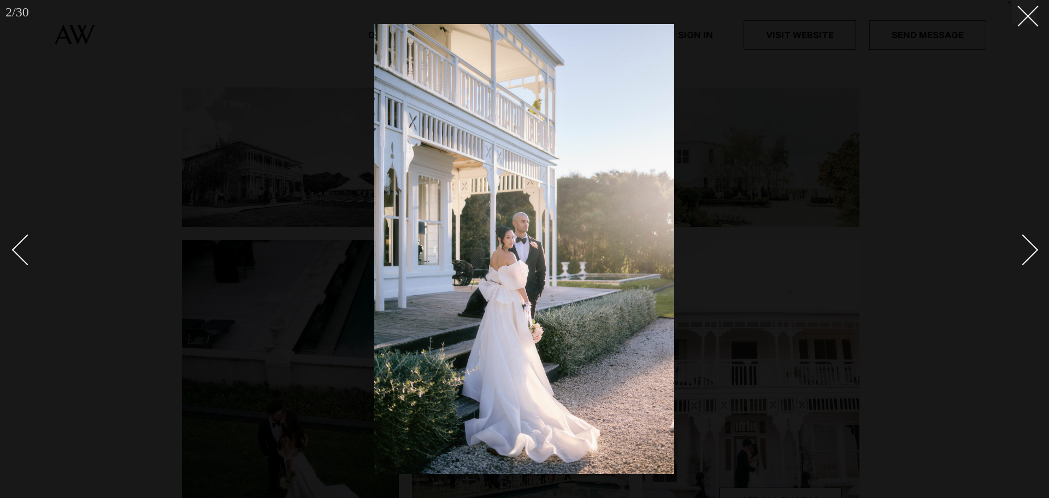
click at [1034, 257] on link at bounding box center [1017, 249] width 38 height 55
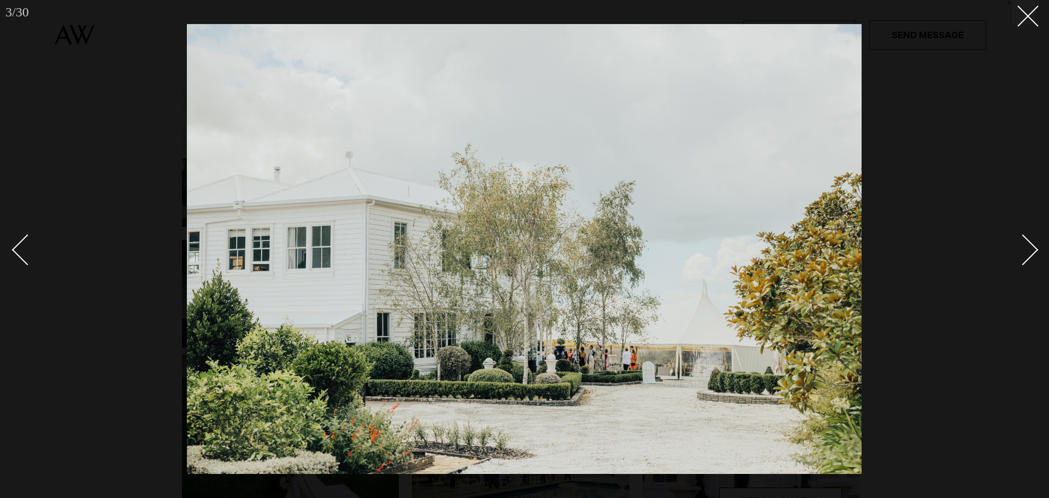
click at [1034, 257] on link at bounding box center [1017, 249] width 38 height 55
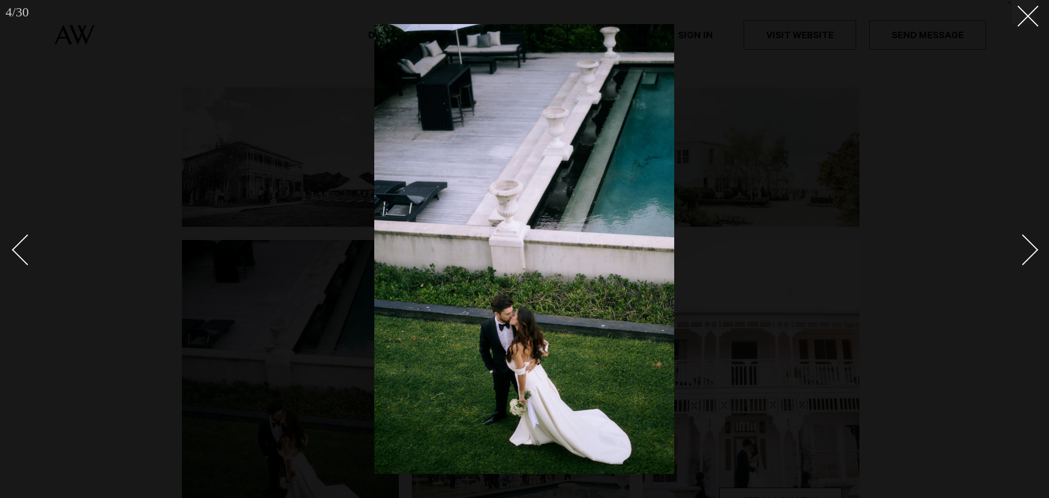
click at [1034, 257] on link at bounding box center [1017, 249] width 38 height 55
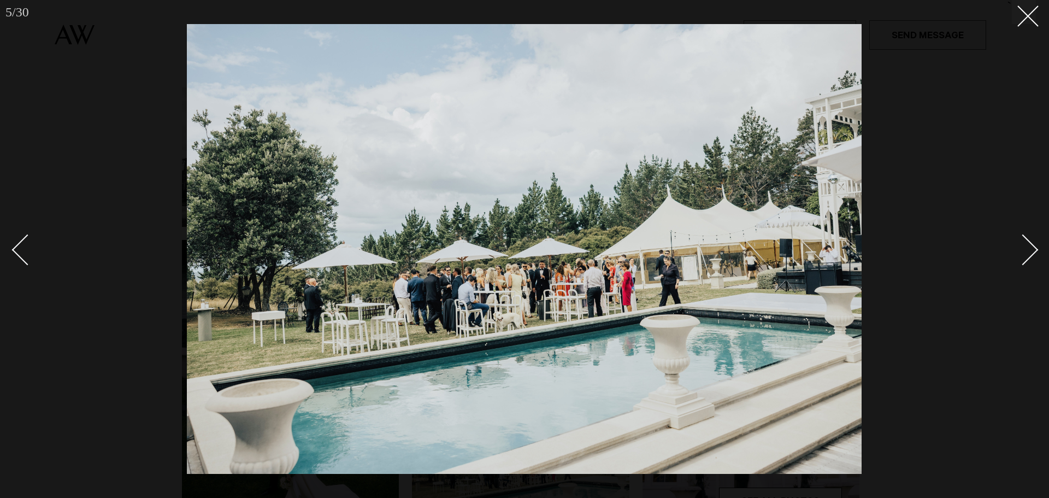
click at [1034, 257] on link at bounding box center [1017, 249] width 38 height 55
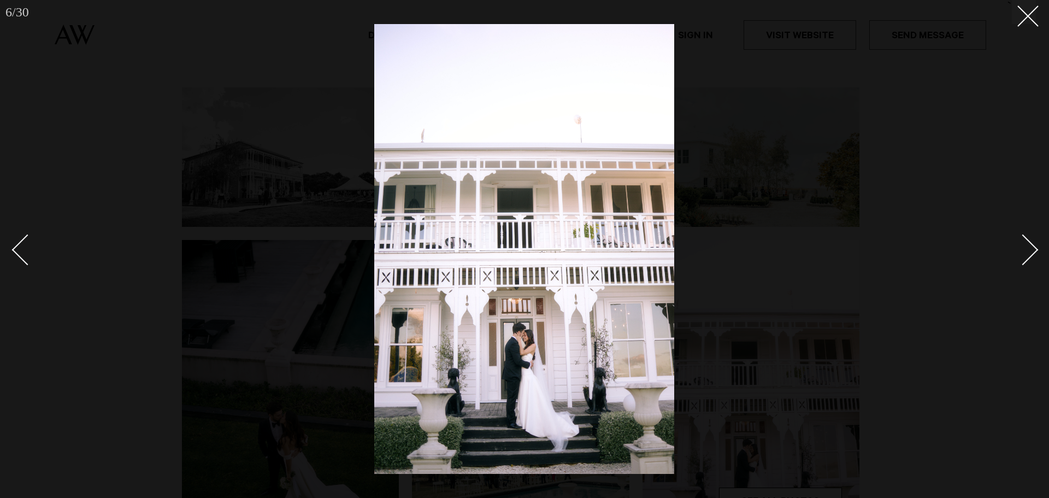
click at [1034, 257] on link at bounding box center [1017, 249] width 38 height 55
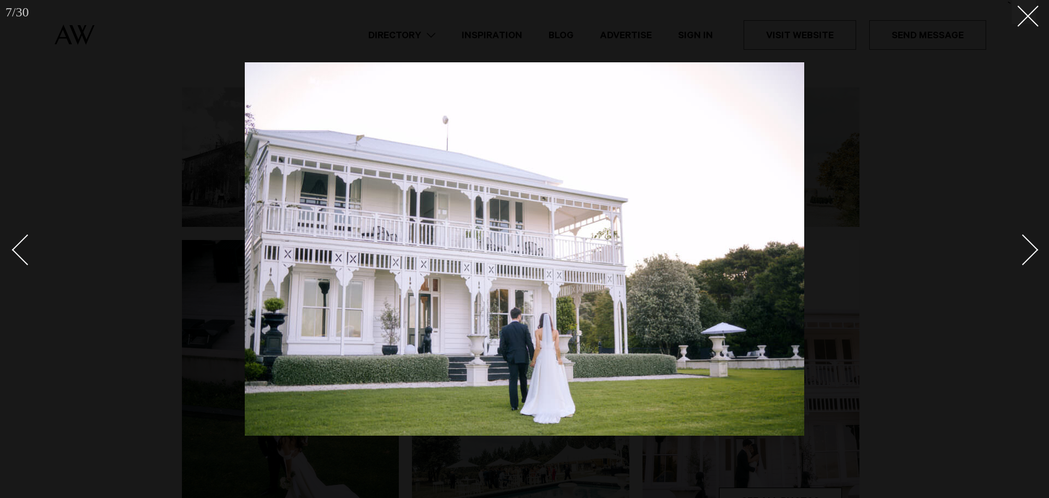
click at [1034, 257] on link at bounding box center [1017, 249] width 38 height 55
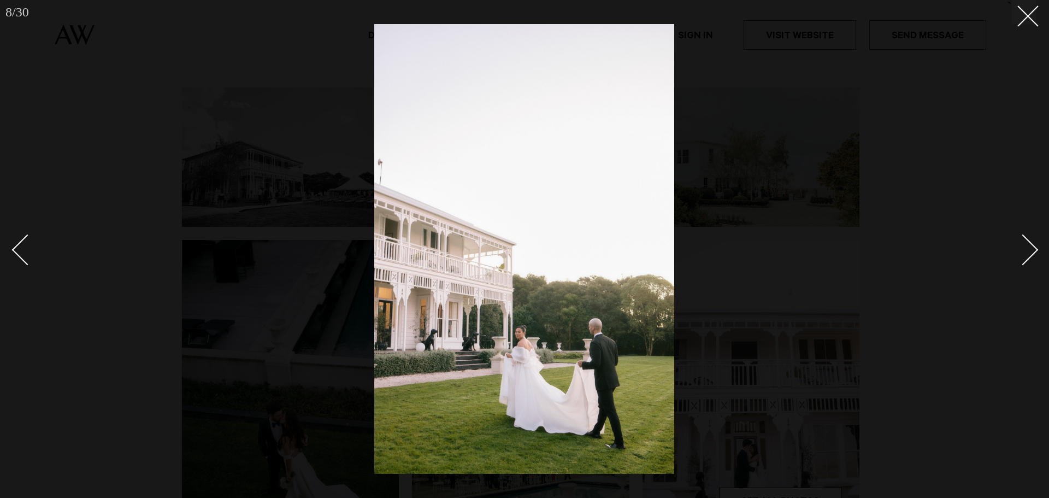
click at [1034, 257] on link at bounding box center [1017, 249] width 38 height 55
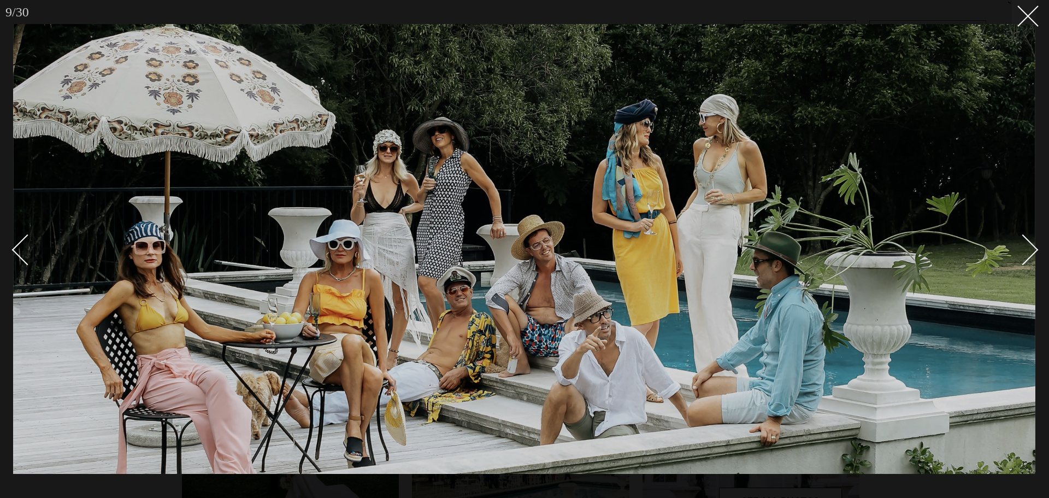
click at [1034, 257] on link at bounding box center [1017, 249] width 38 height 55
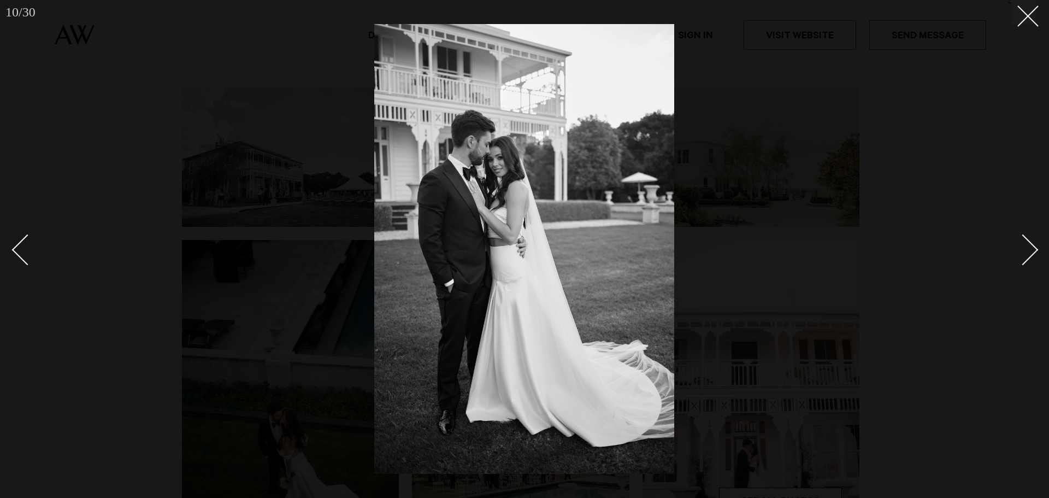
click at [1034, 257] on link at bounding box center [1017, 249] width 38 height 55
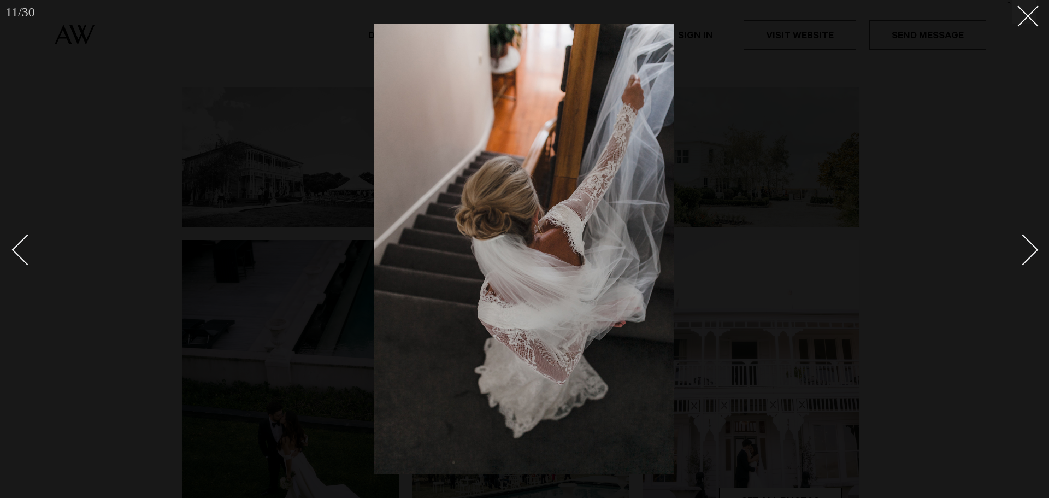
click at [1033, 27] on div at bounding box center [524, 249] width 1049 height 498
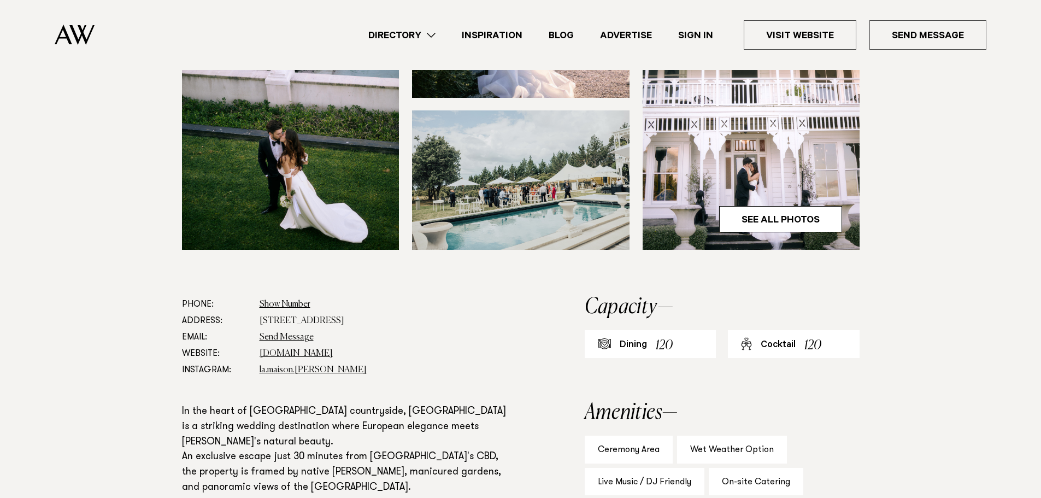
scroll to position [492, 0]
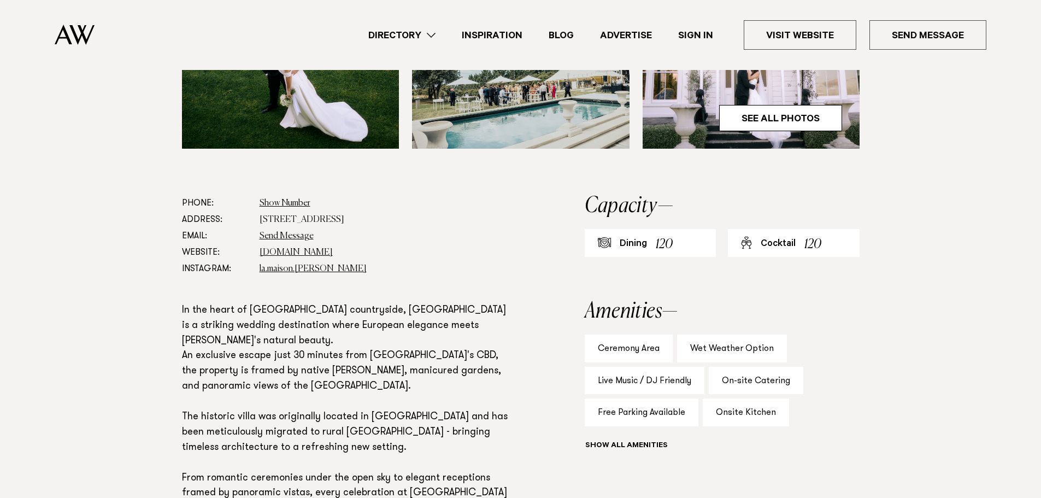
drag, startPoint x: 415, startPoint y: 210, endPoint x: 282, endPoint y: 213, distance: 132.9
click at [282, 213] on dl "Phone: Show Number +64 27 531 7651 Address: 262 Creightons Road, Clevedon 2582 …" at bounding box center [348, 236] width 332 height 82
click at [113, 236] on section "Phone: Show Number +64 27 531 7651 Address: 262 Creightons Road, Clevedon 2582 …" at bounding box center [520, 433] width 1041 height 476
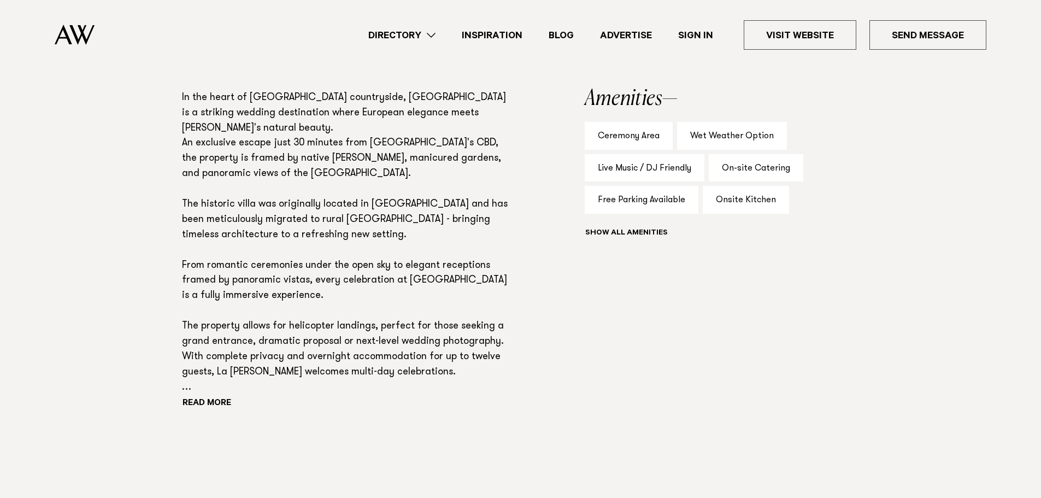
scroll to position [711, 0]
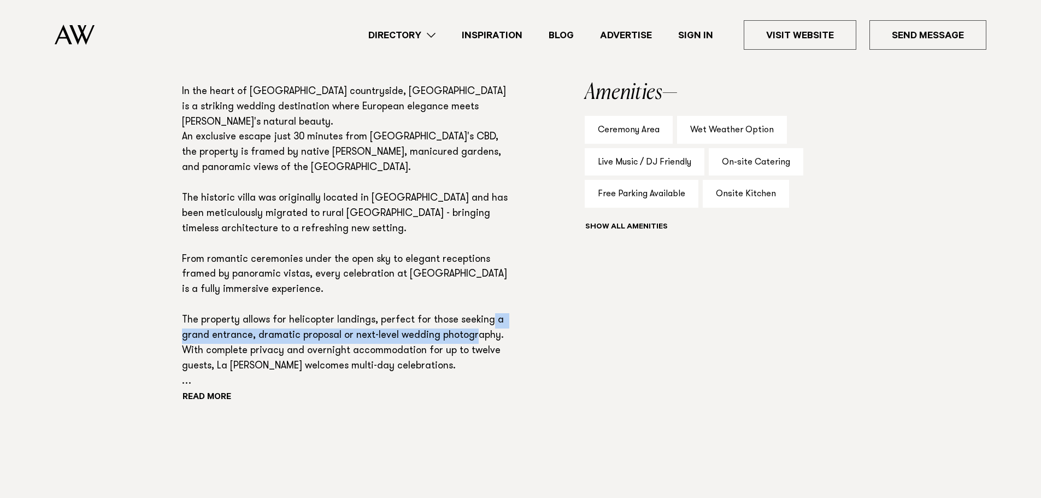
drag, startPoint x: 183, startPoint y: 338, endPoint x: 489, endPoint y: 337, distance: 305.5
click at [489, 337] on p "In the heart of Clevedon countryside, La Maison is a striking wedding destinati…" at bounding box center [348, 237] width 332 height 305
click at [266, 337] on p "In the heart of Clevedon countryside, La Maison is a striking wedding destinati…" at bounding box center [348, 237] width 332 height 305
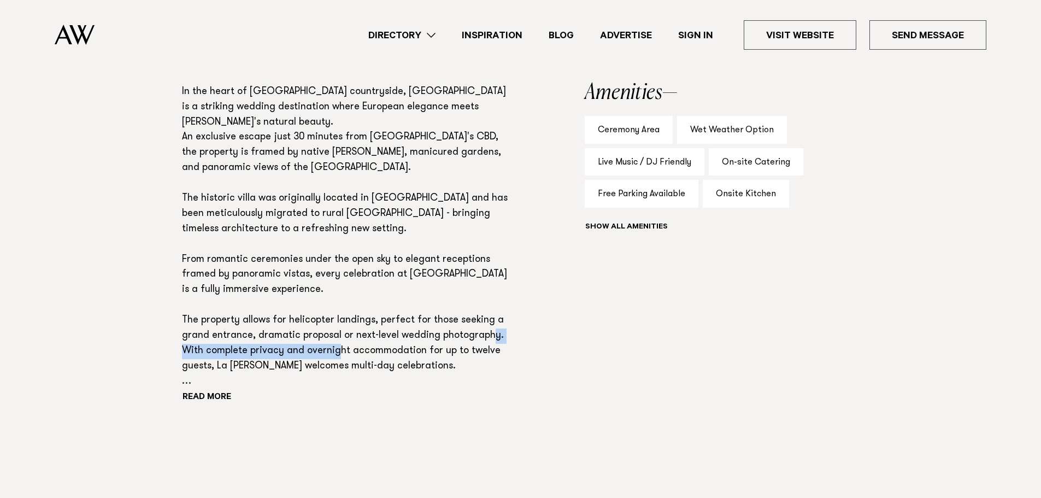
drag, startPoint x: 192, startPoint y: 352, endPoint x: 383, endPoint y: 351, distance: 190.8
click at [368, 352] on p "In the heart of Clevedon countryside, La Maison is a striking wedding destinati…" at bounding box center [348, 237] width 332 height 305
click at [383, 351] on p "In the heart of Clevedon countryside, La Maison is a striking wedding destinati…" at bounding box center [348, 237] width 332 height 305
click at [202, 395] on button "Read more" at bounding box center [231, 398] width 98 height 16
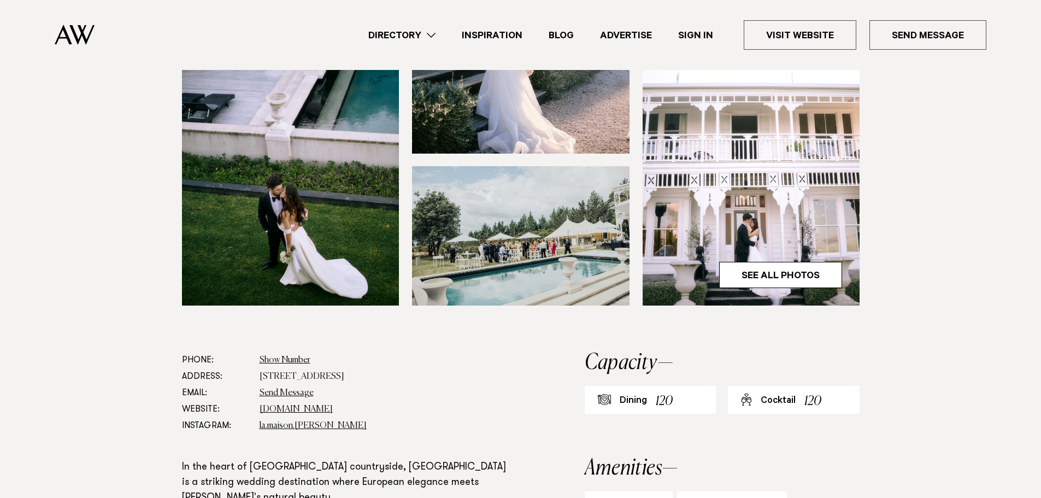
scroll to position [219, 0]
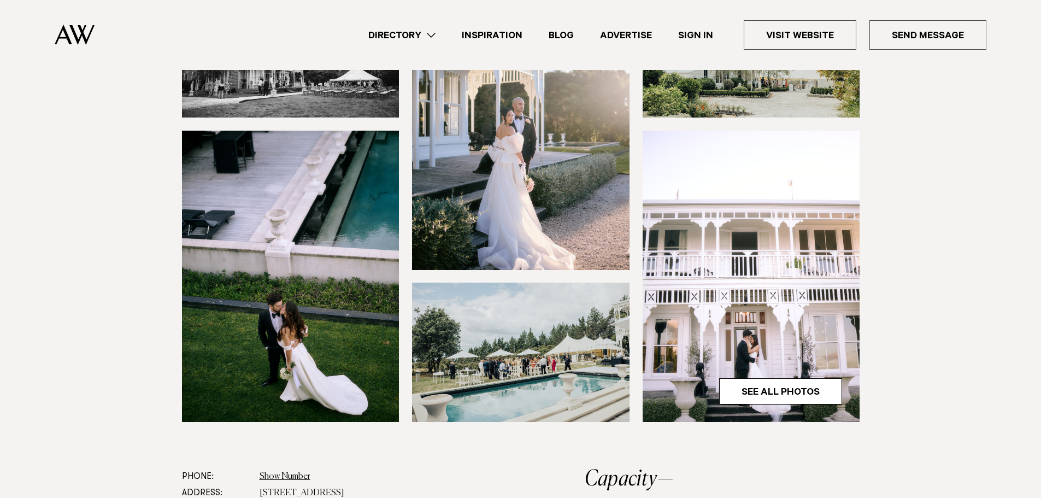
click at [624, 324] on img at bounding box center [521, 352] width 218 height 139
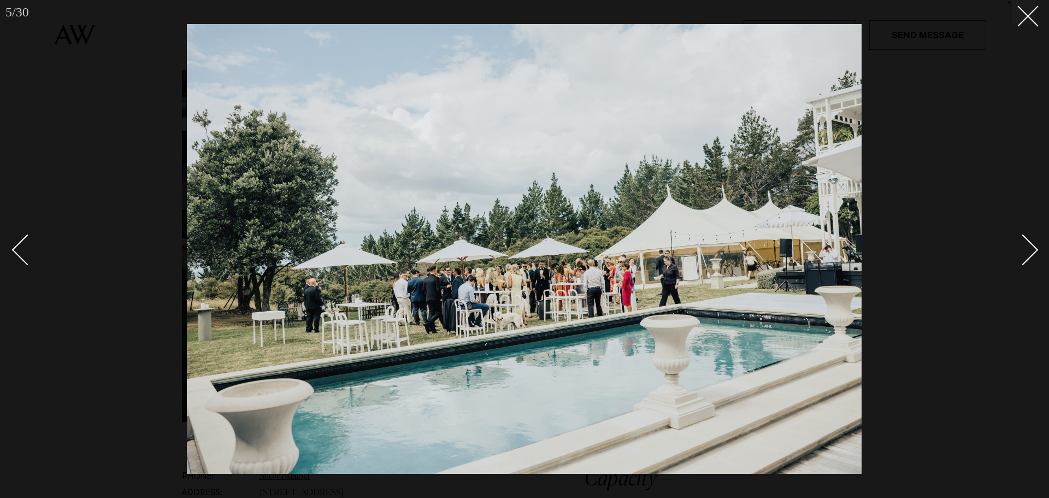
click at [1022, 254] on div "Next slide" at bounding box center [1023, 249] width 31 height 31
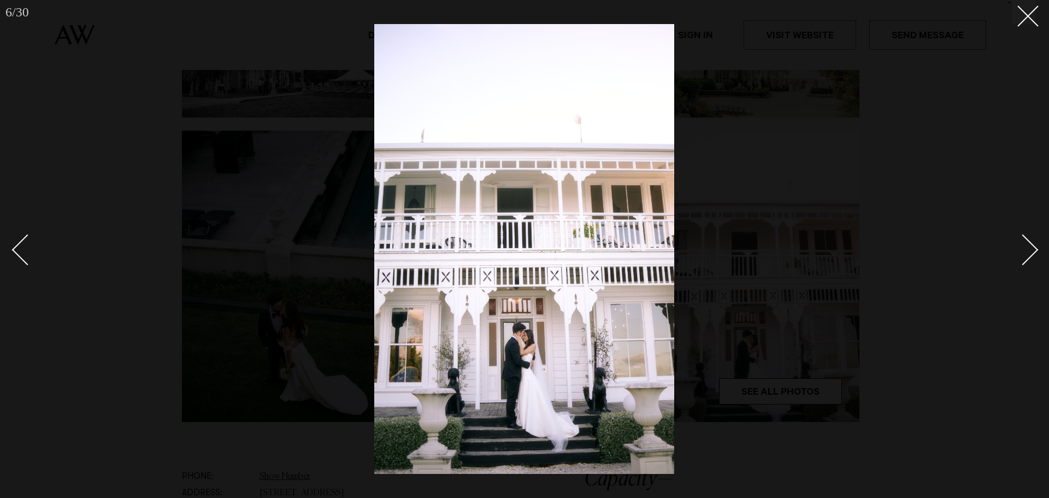
click at [1022, 254] on div "Next slide" at bounding box center [1023, 249] width 31 height 31
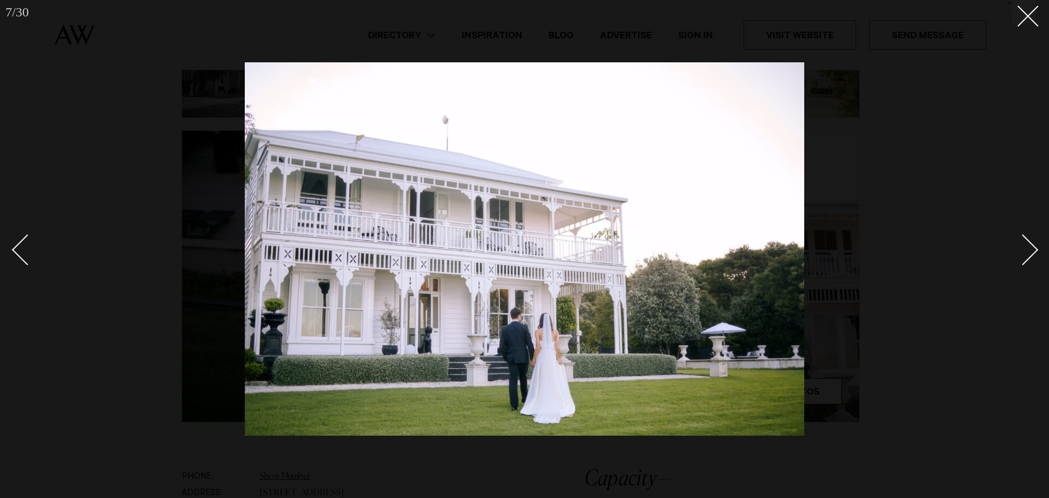
click at [1022, 254] on div "Next slide" at bounding box center [1023, 249] width 31 height 31
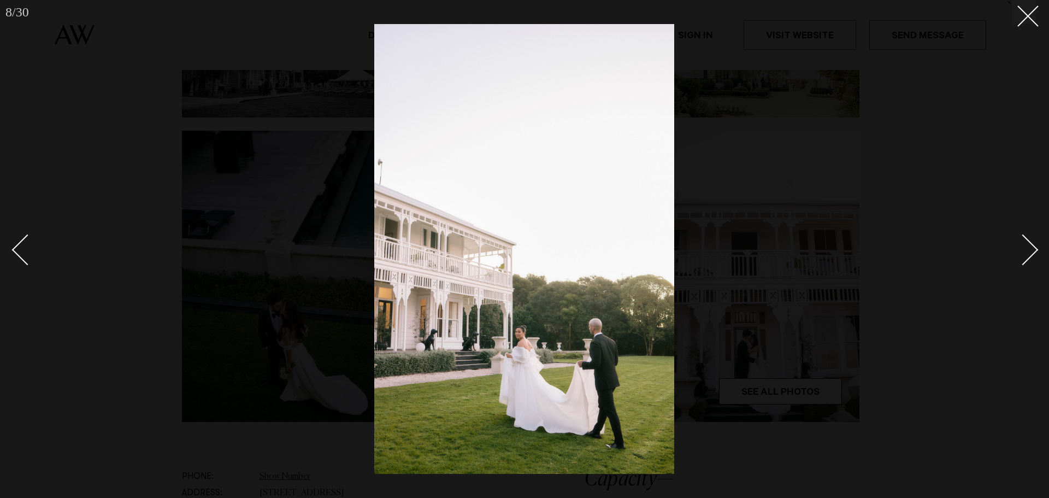
click at [1022, 254] on div "Next slide" at bounding box center [1023, 249] width 31 height 31
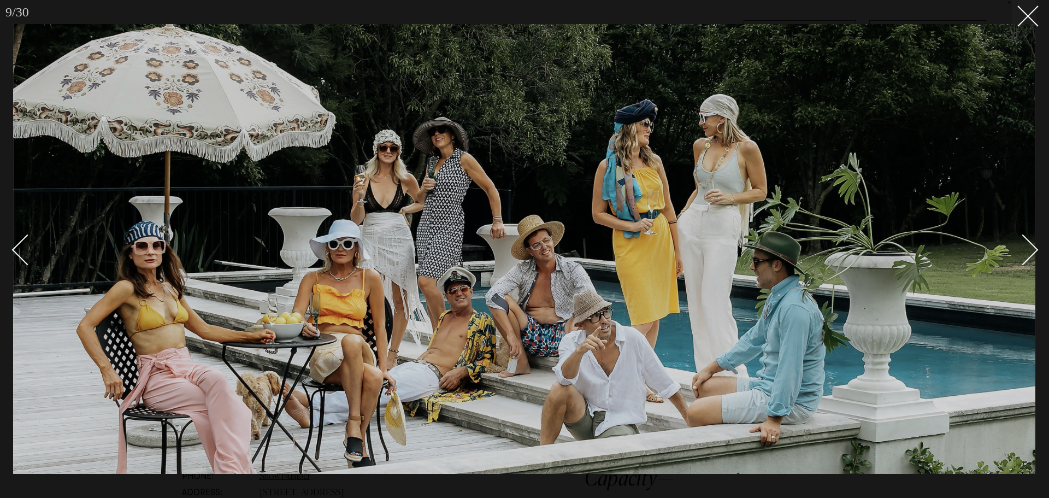
click at [1022, 254] on div "Next slide" at bounding box center [1023, 249] width 31 height 31
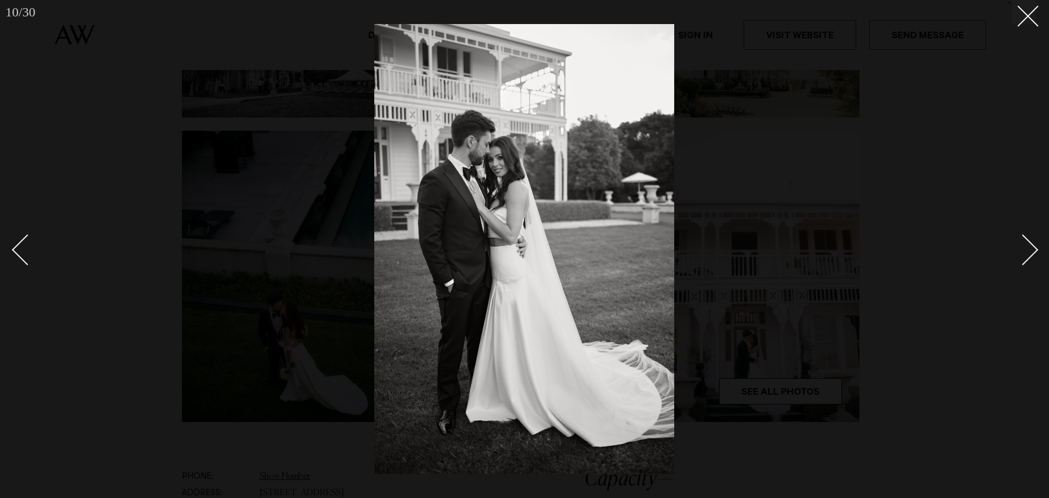
click at [1022, 254] on div "Next slide" at bounding box center [1023, 249] width 31 height 31
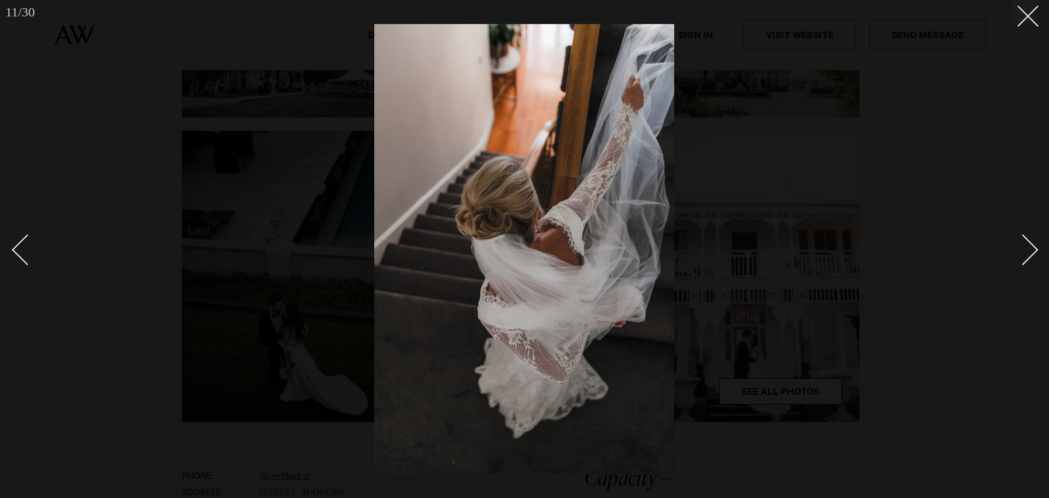
click at [1022, 254] on div "Next slide" at bounding box center [1023, 249] width 31 height 31
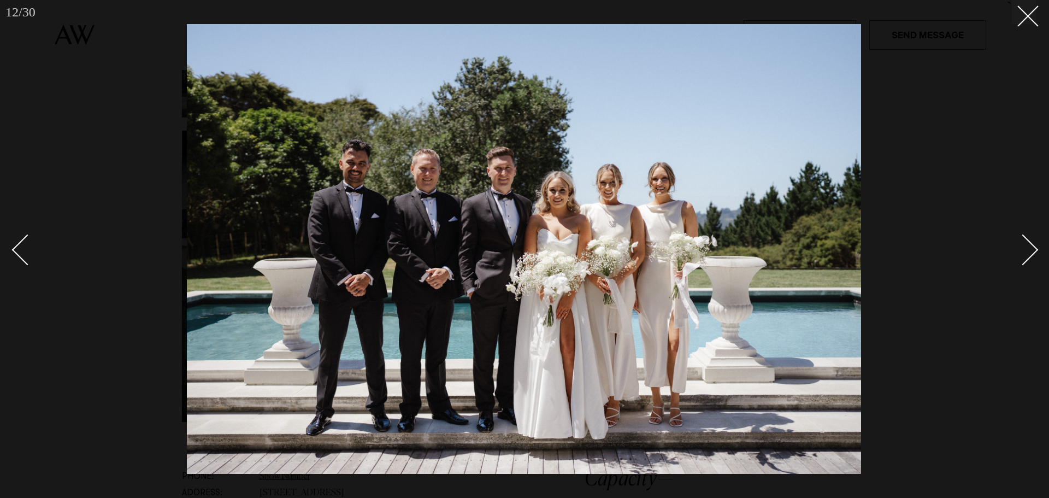
click at [1025, 257] on div "Next slide" at bounding box center [1023, 249] width 31 height 31
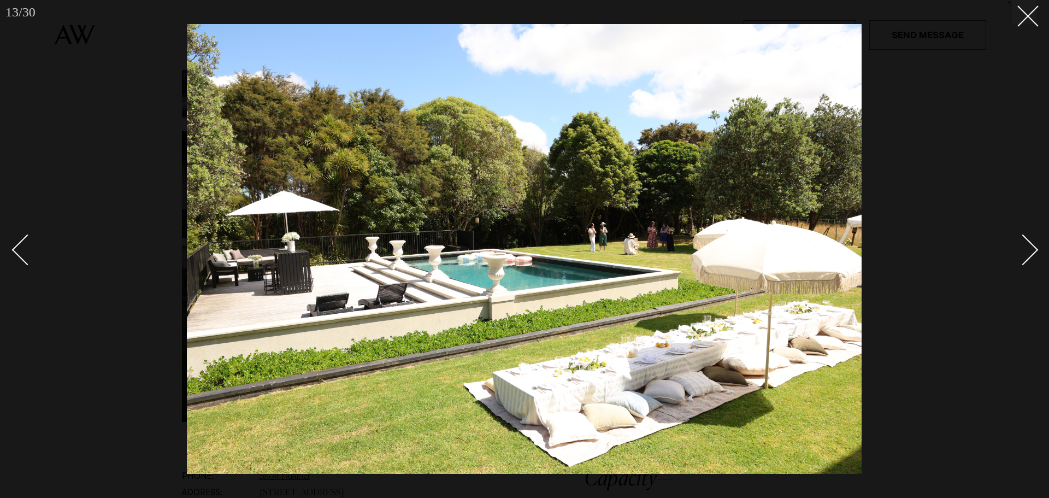
click at [1025, 257] on div "Next slide" at bounding box center [1023, 249] width 31 height 31
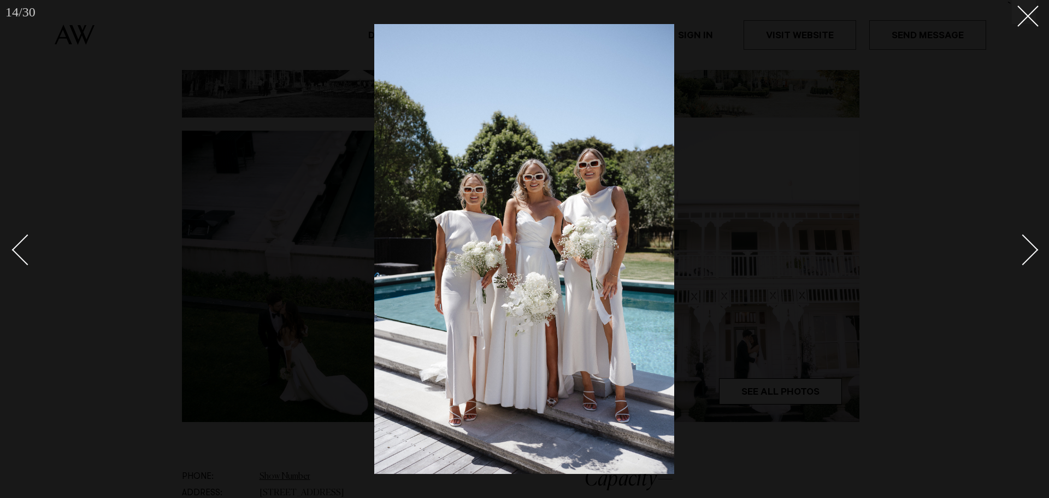
click at [1025, 257] on div "Next slide" at bounding box center [1023, 249] width 31 height 31
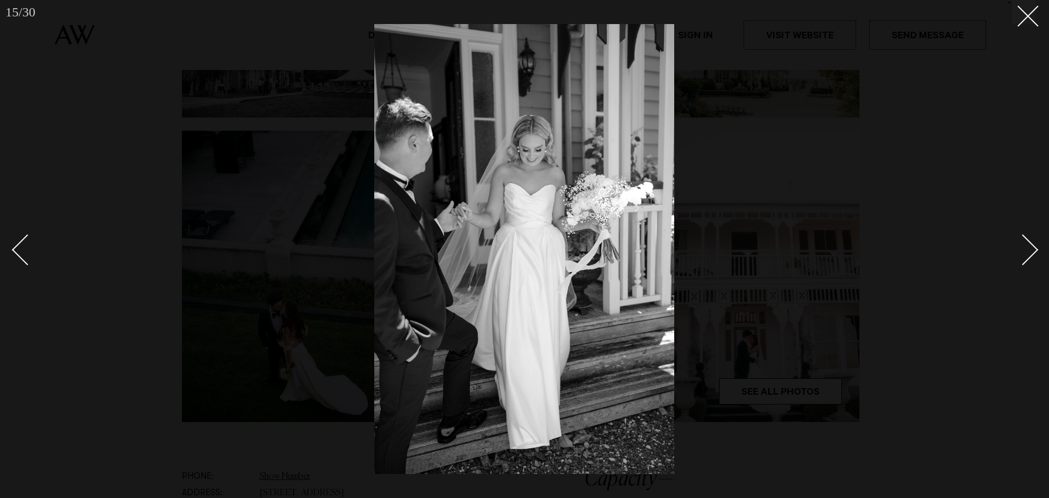
click at [1025, 257] on div "Next slide" at bounding box center [1023, 249] width 31 height 31
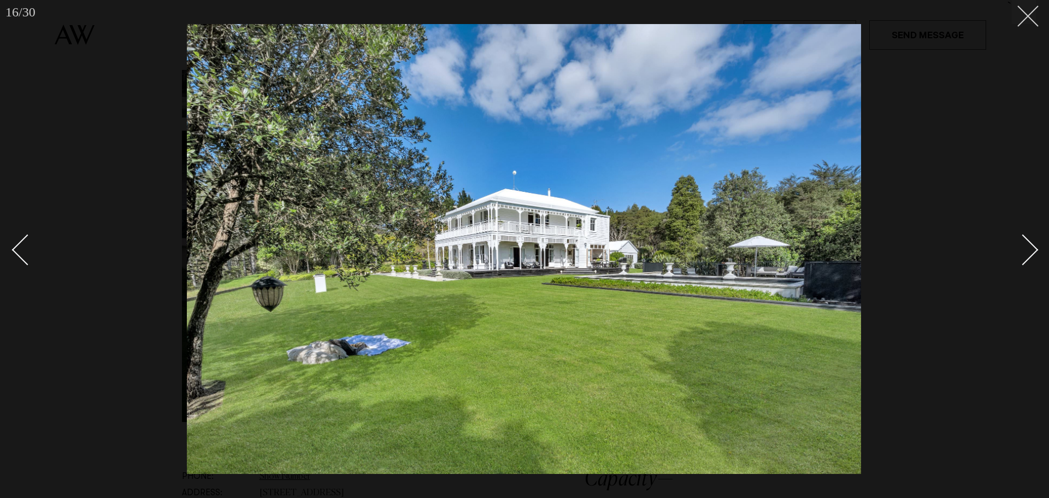
click at [1028, 16] on line at bounding box center [1028, 16] width 20 height 20
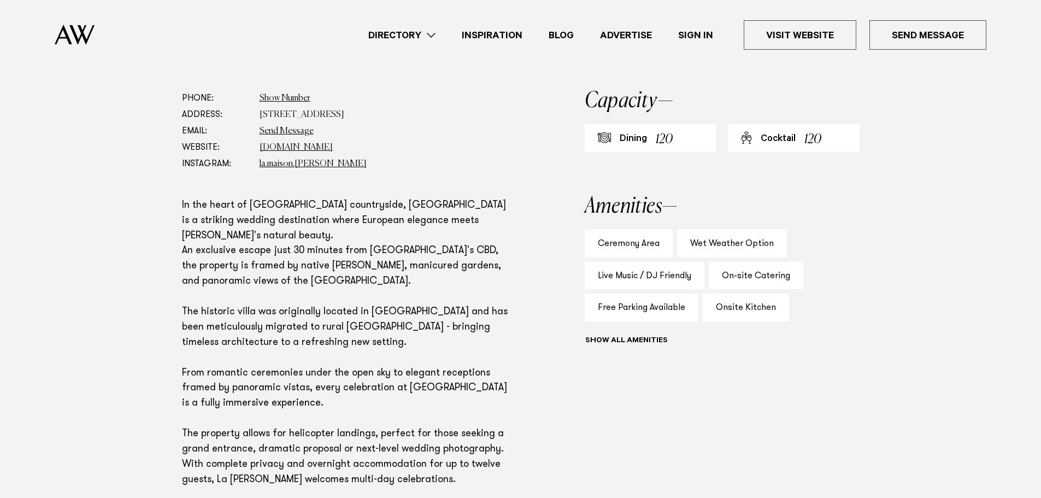
scroll to position [601, 0]
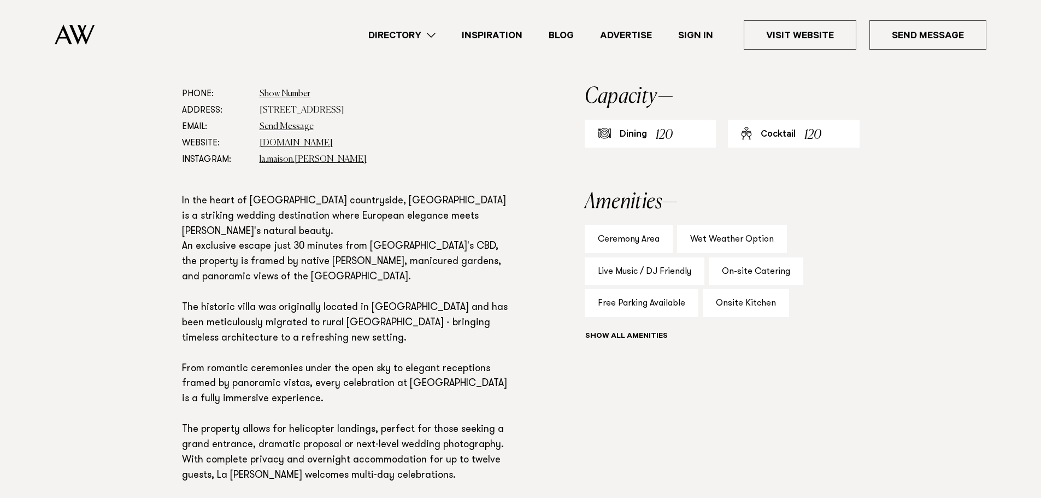
click at [649, 335] on button "Show all" at bounding box center [647, 336] width 124 height 11
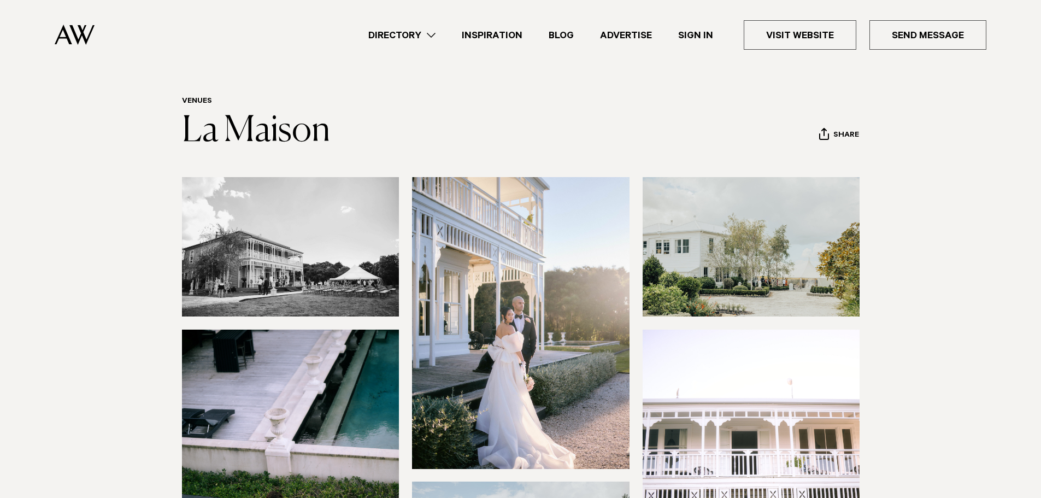
scroll to position [0, 0]
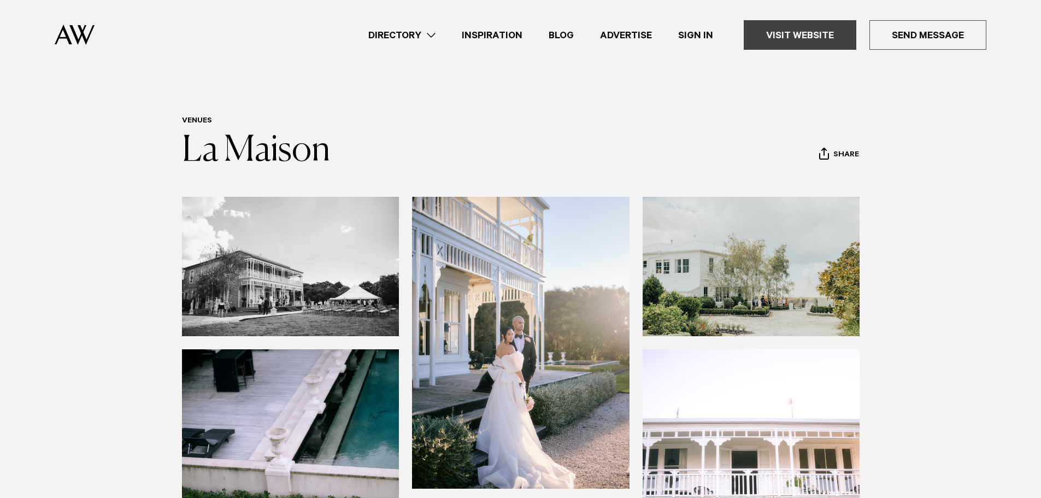
click at [826, 31] on link "Visit Website" at bounding box center [800, 35] width 113 height 30
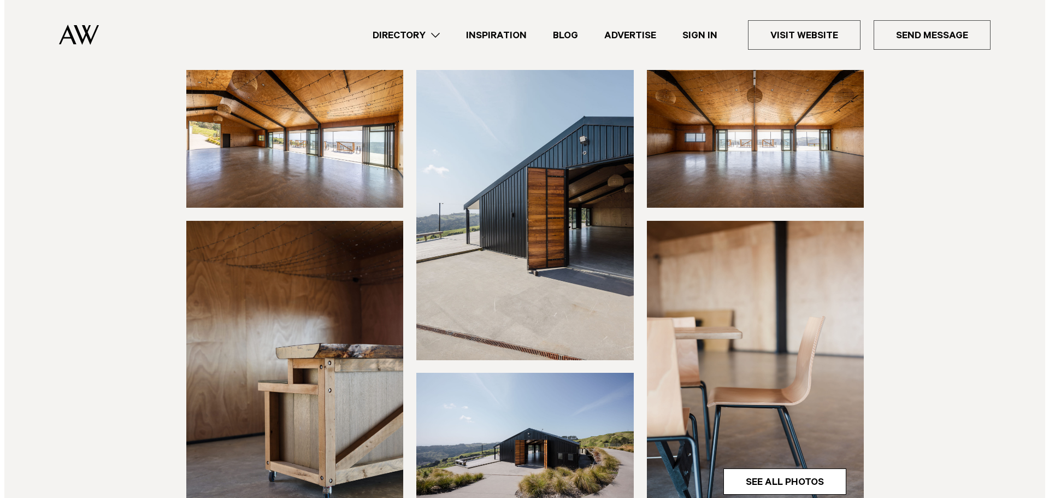
scroll to position [109, 0]
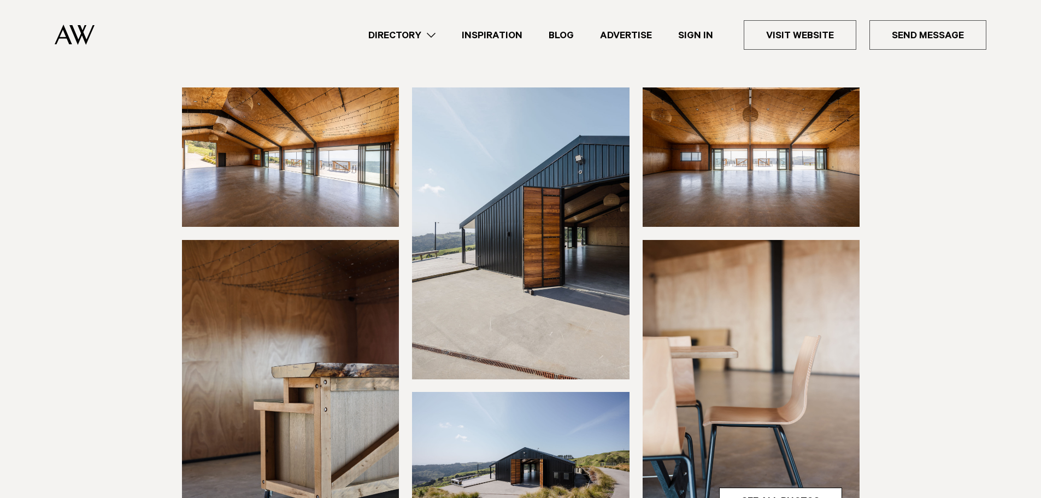
click at [286, 174] on img at bounding box center [291, 156] width 218 height 139
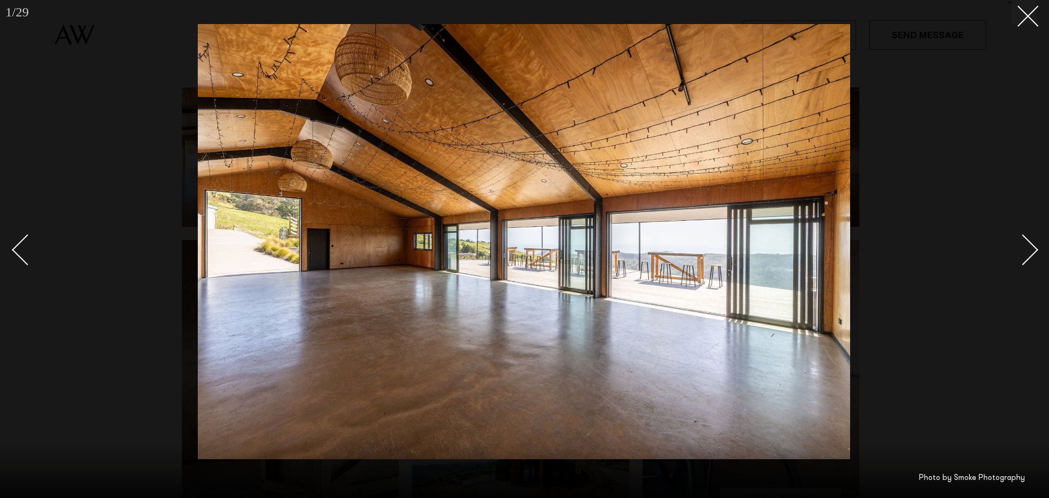
click at [1027, 257] on div "Next slide" at bounding box center [1023, 249] width 31 height 31
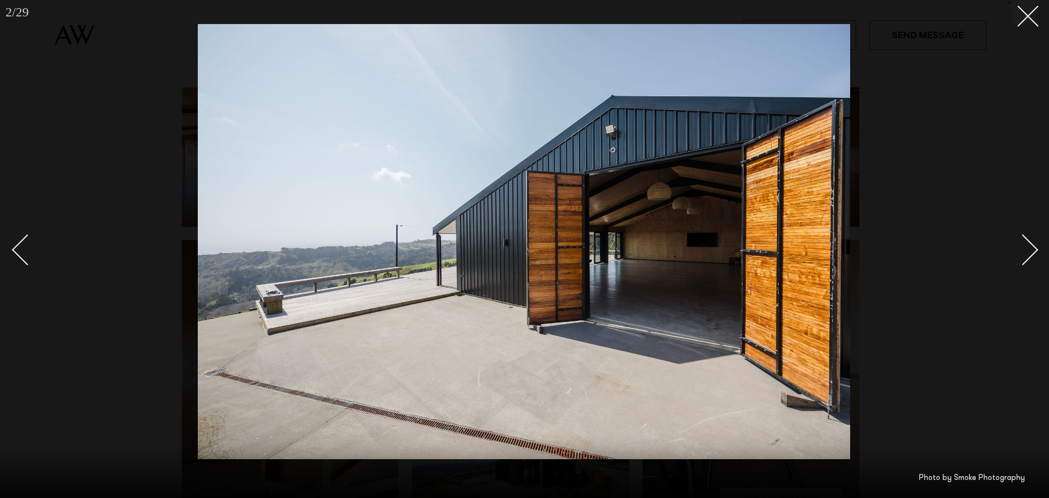
click at [1027, 257] on div "Next slide" at bounding box center [1023, 249] width 31 height 31
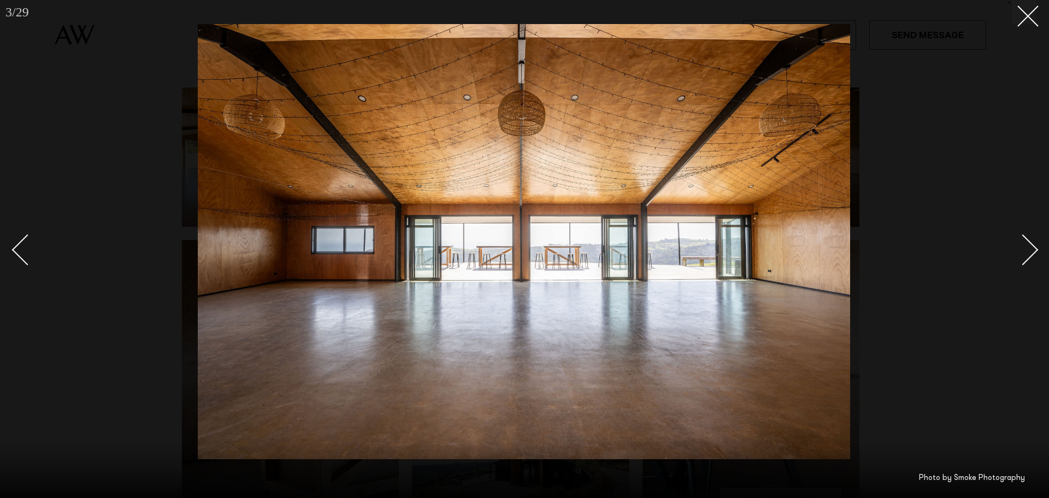
click at [1027, 257] on div "Next slide" at bounding box center [1023, 249] width 31 height 31
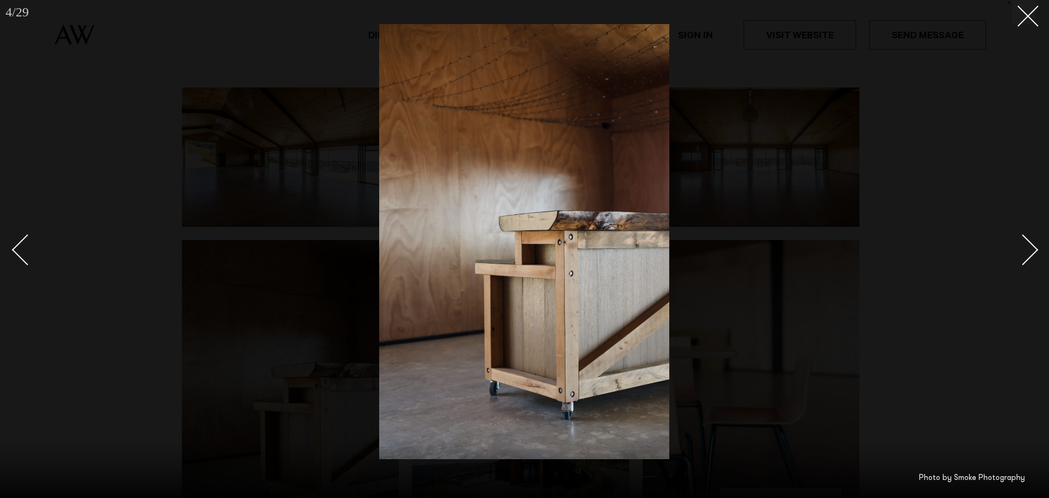
click at [1027, 257] on div "Next slide" at bounding box center [1023, 249] width 31 height 31
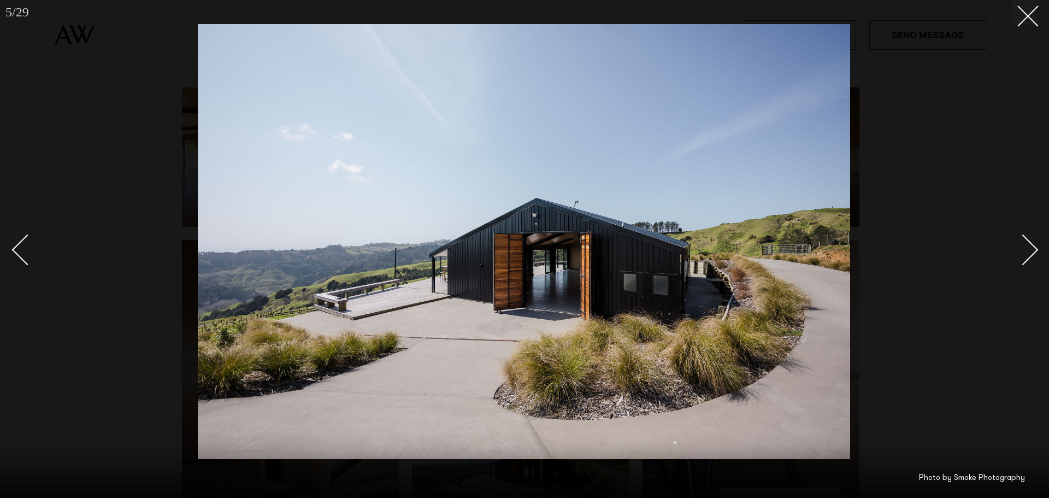
click at [1027, 257] on div "Next slide" at bounding box center [1023, 249] width 31 height 31
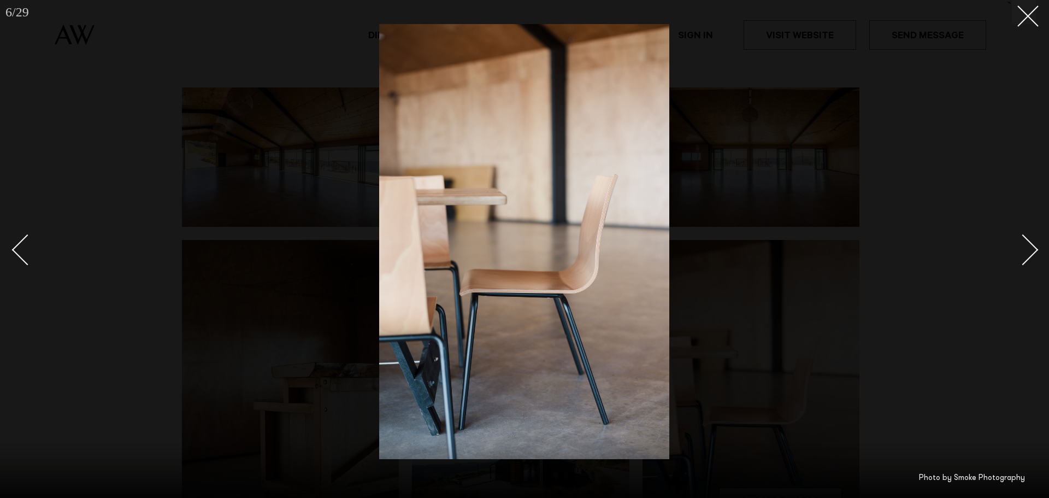
click at [1027, 257] on div "Next slide" at bounding box center [1023, 249] width 31 height 31
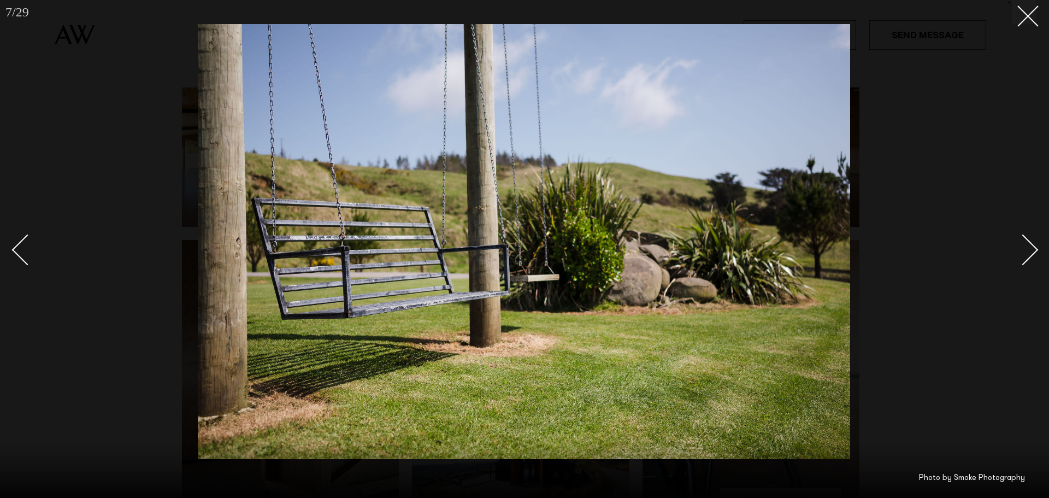
click at [1027, 257] on div "Next slide" at bounding box center [1023, 249] width 31 height 31
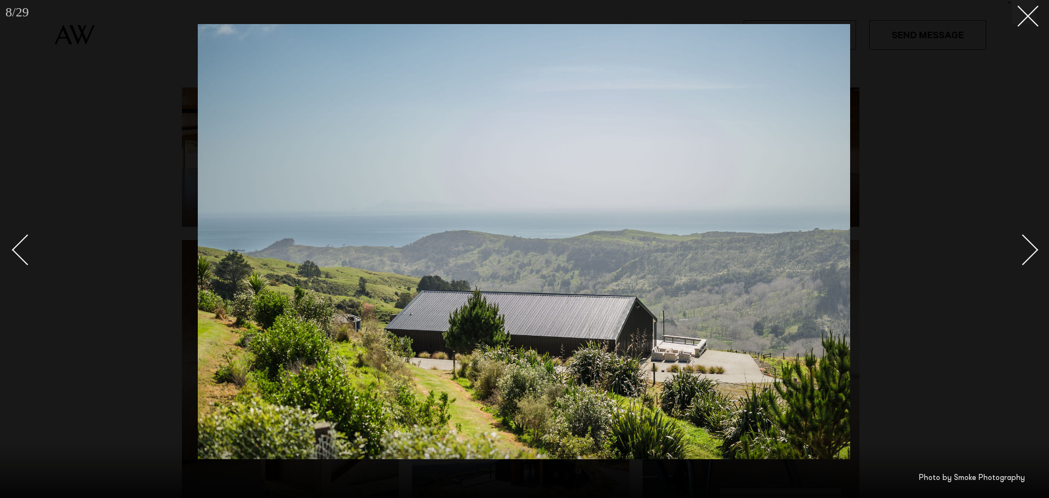
click at [1027, 257] on div "Next slide" at bounding box center [1023, 249] width 31 height 31
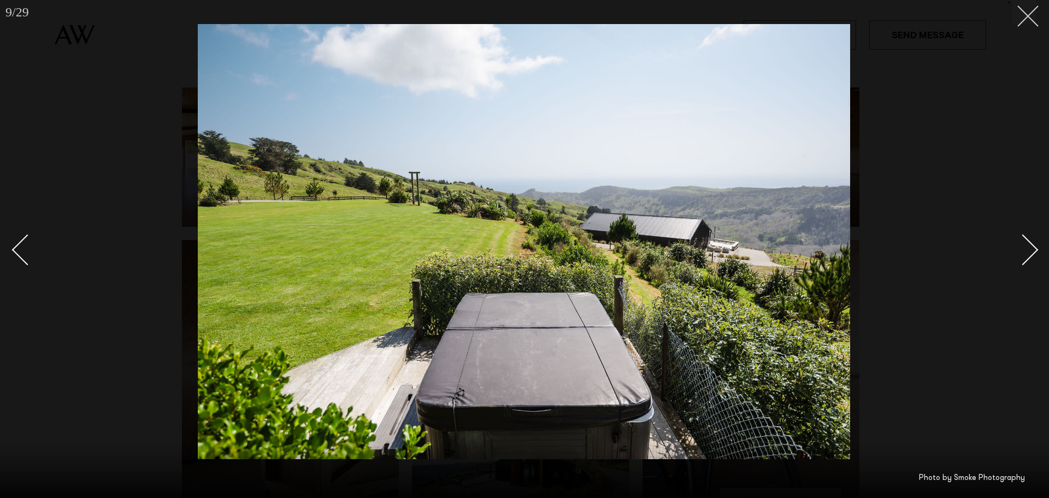
click at [1035, 24] on line at bounding box center [1028, 16] width 20 height 20
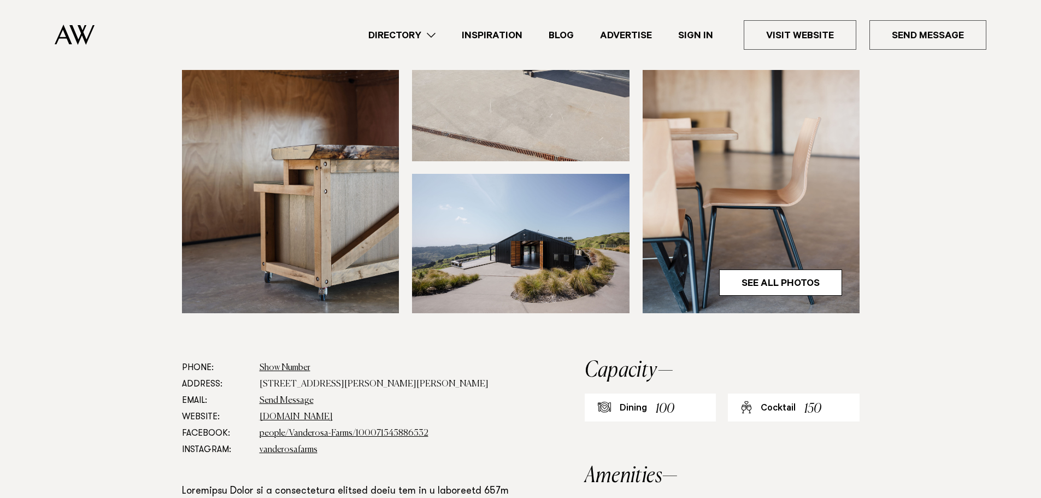
scroll to position [437, 0]
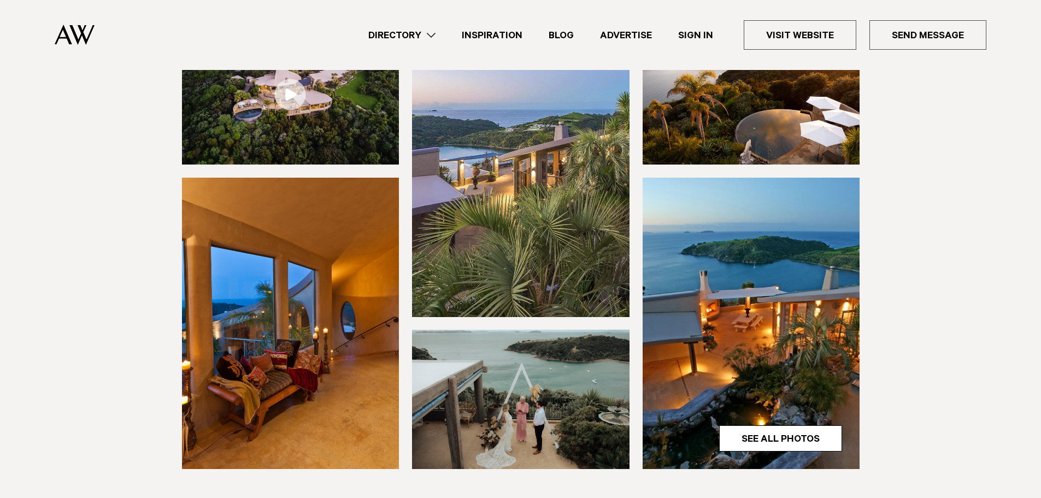
scroll to position [383, 0]
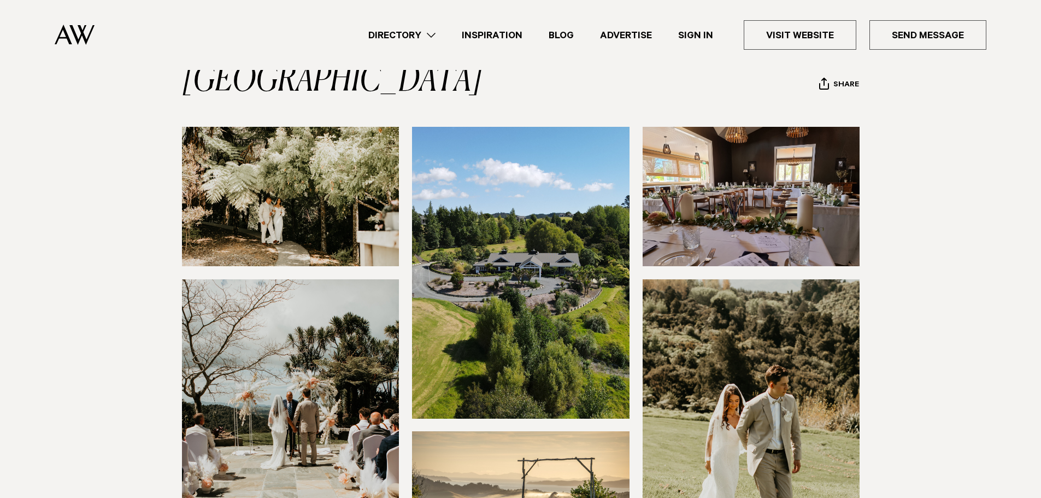
scroll to position [164, 0]
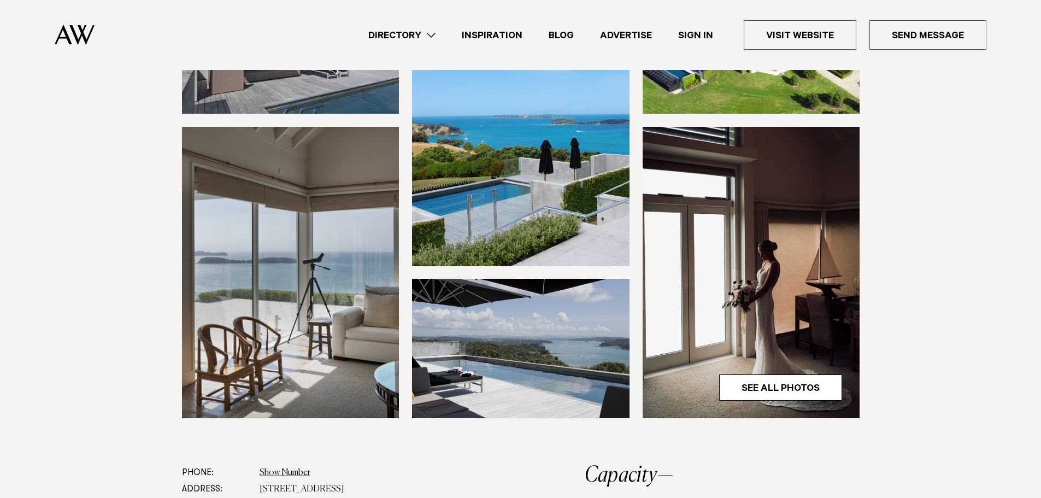
scroll to position [219, 0]
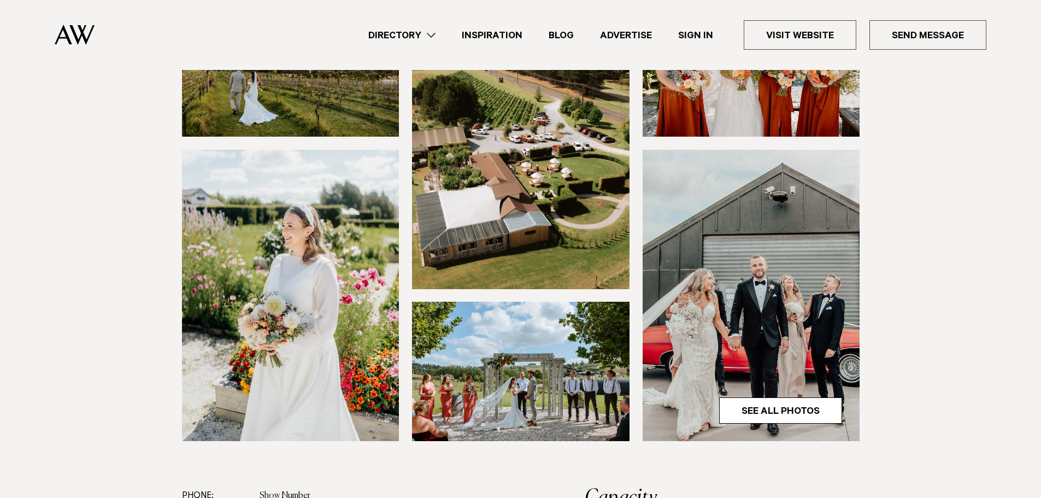
scroll to position [219, 0]
